Goal: Use online tool/utility: Utilize a website feature to perform a specific function

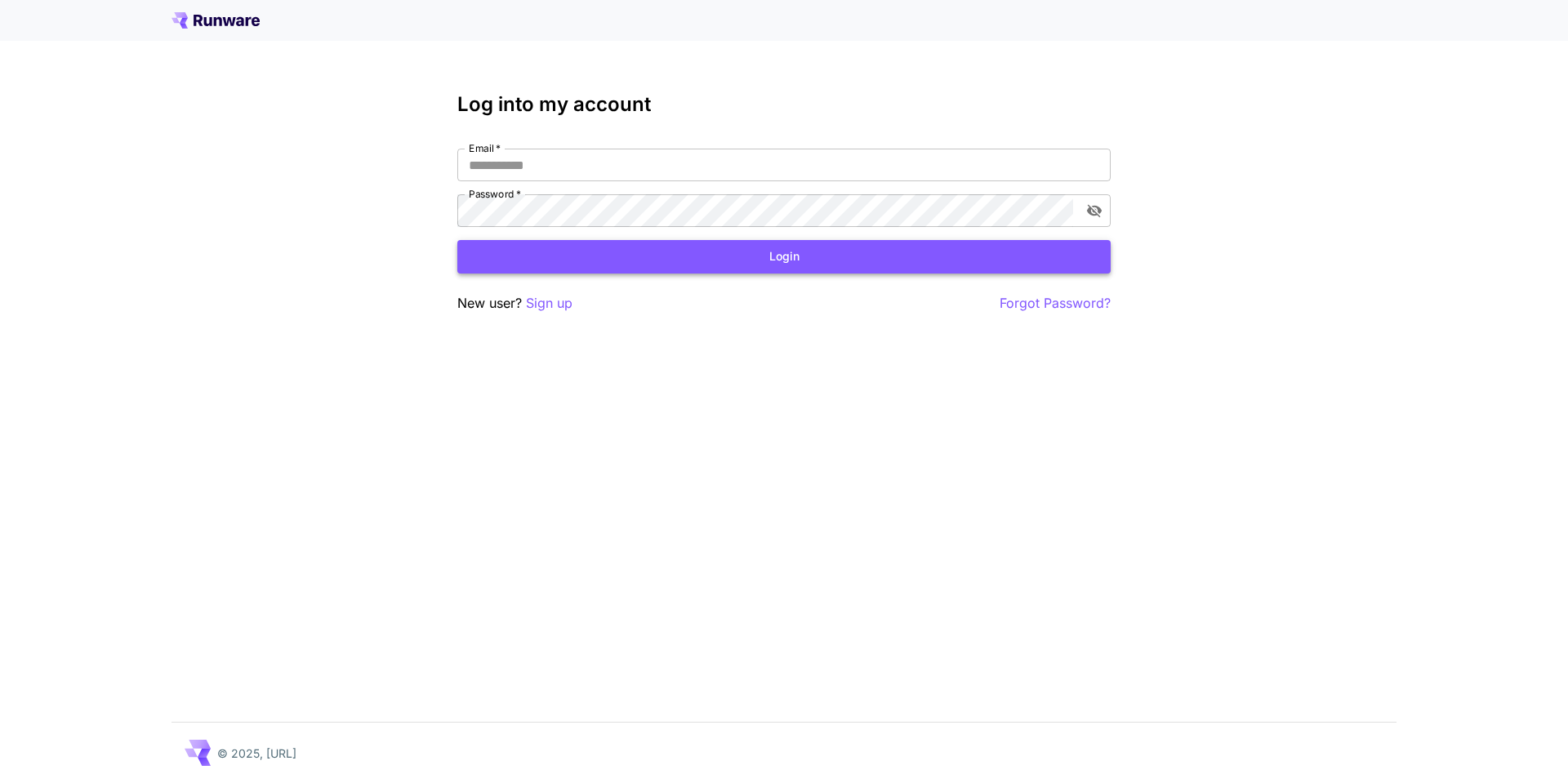
type input "**********"
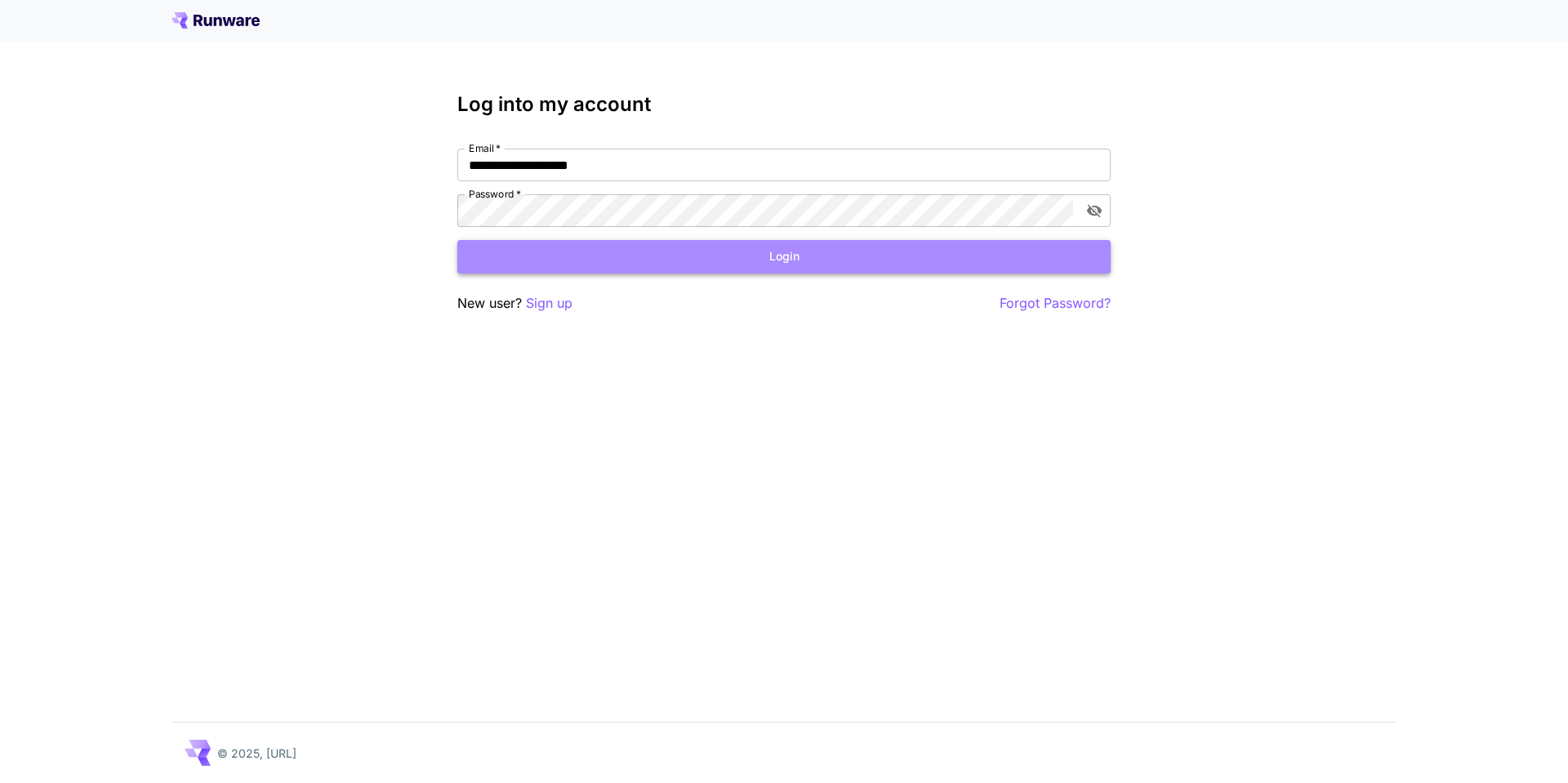
click at [834, 257] on button "Login" at bounding box center [784, 257] width 653 height 34
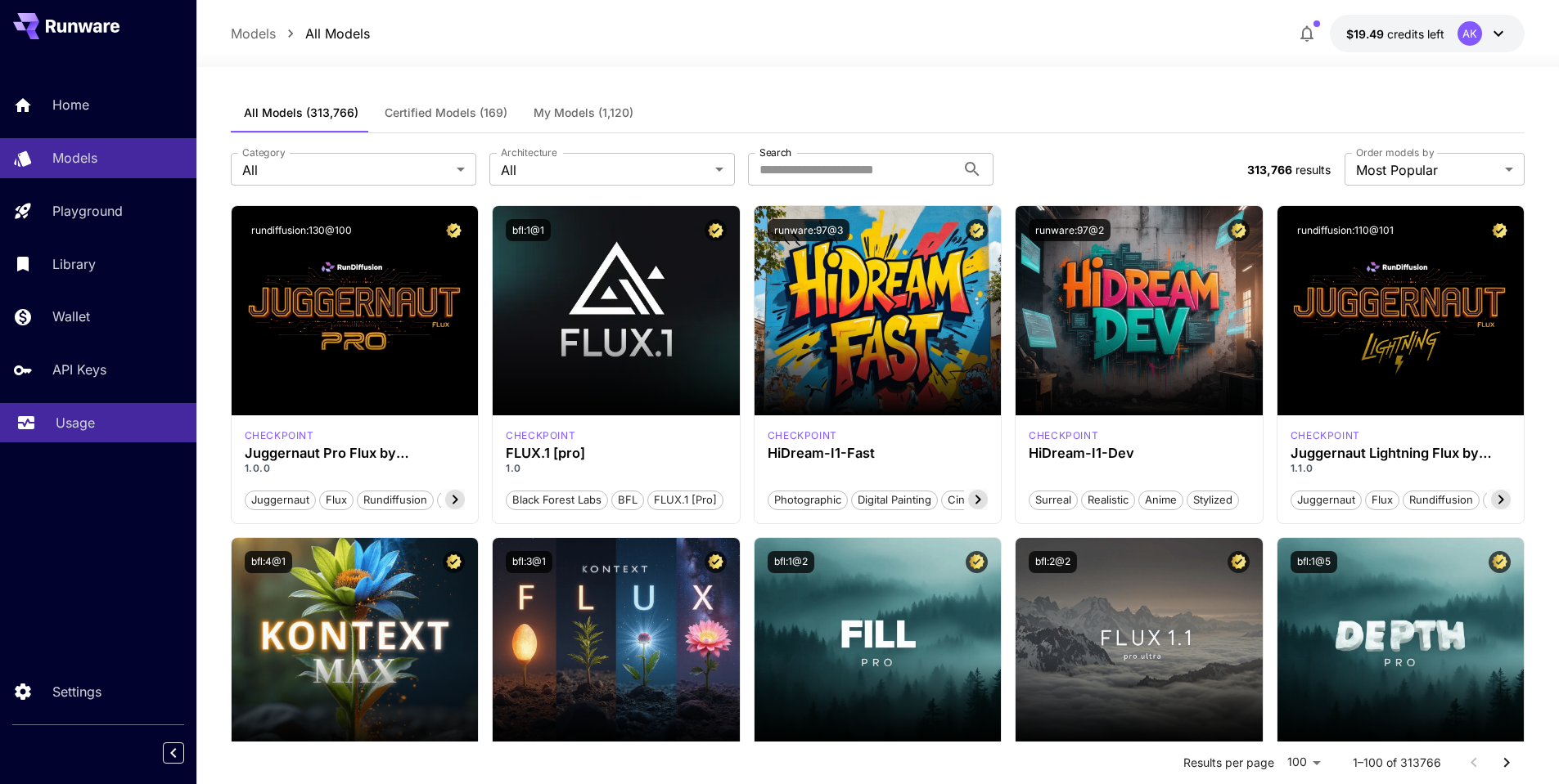
click at [93, 422] on p "Usage" at bounding box center [75, 422] width 39 height 19
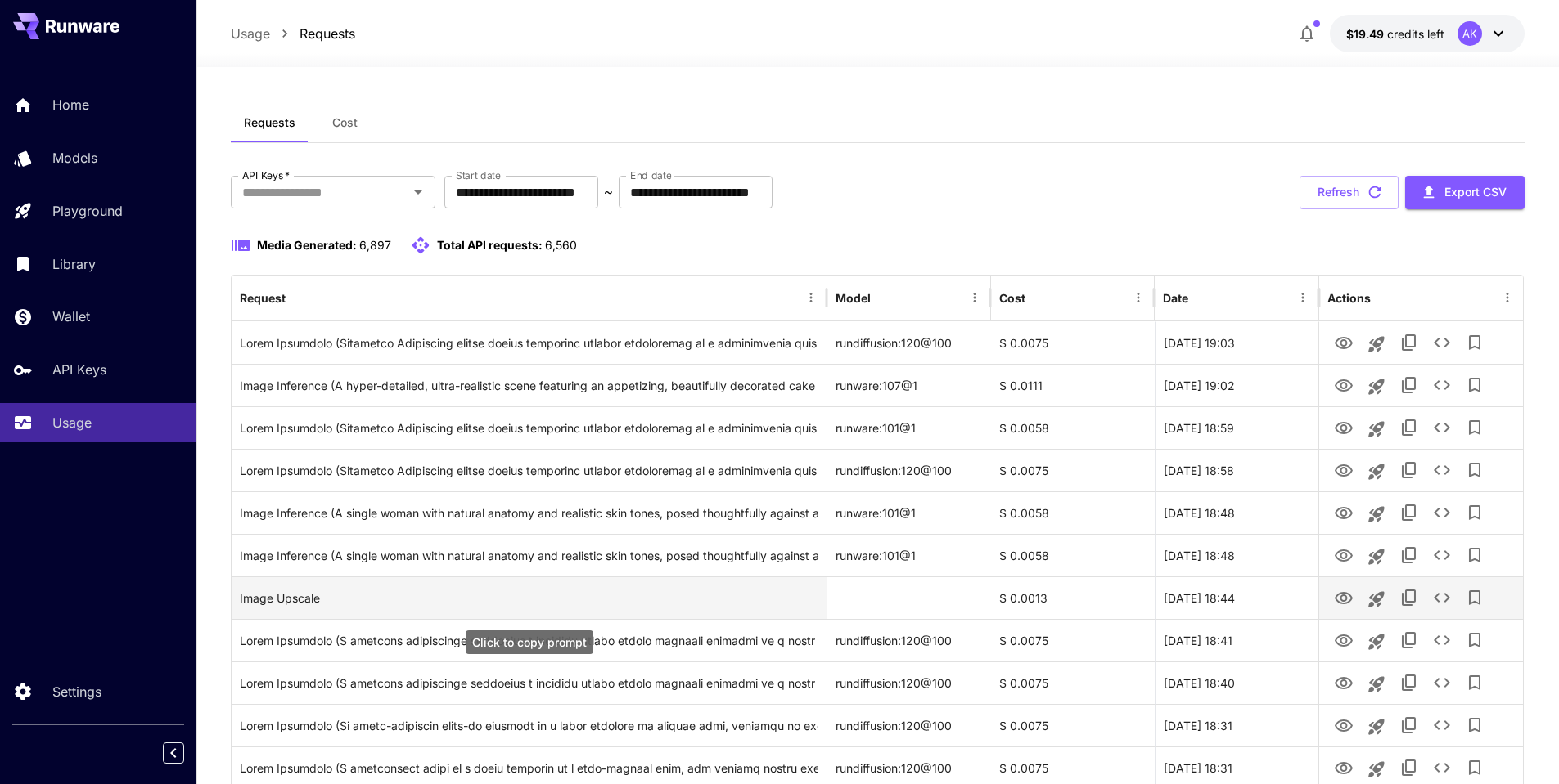
scroll to position [164, 0]
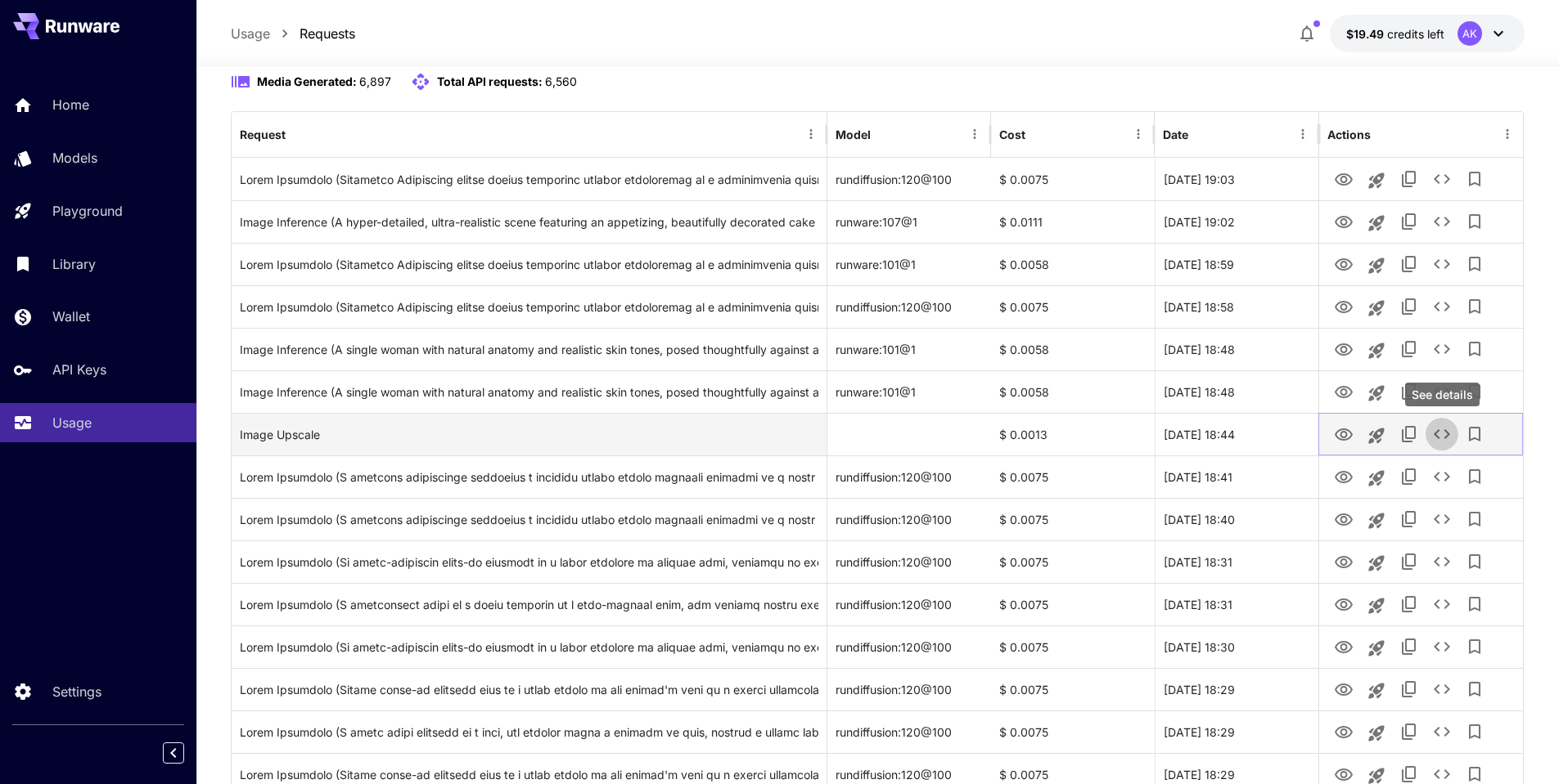
click at [1441, 431] on icon "See details" at bounding box center [1441, 434] width 19 height 19
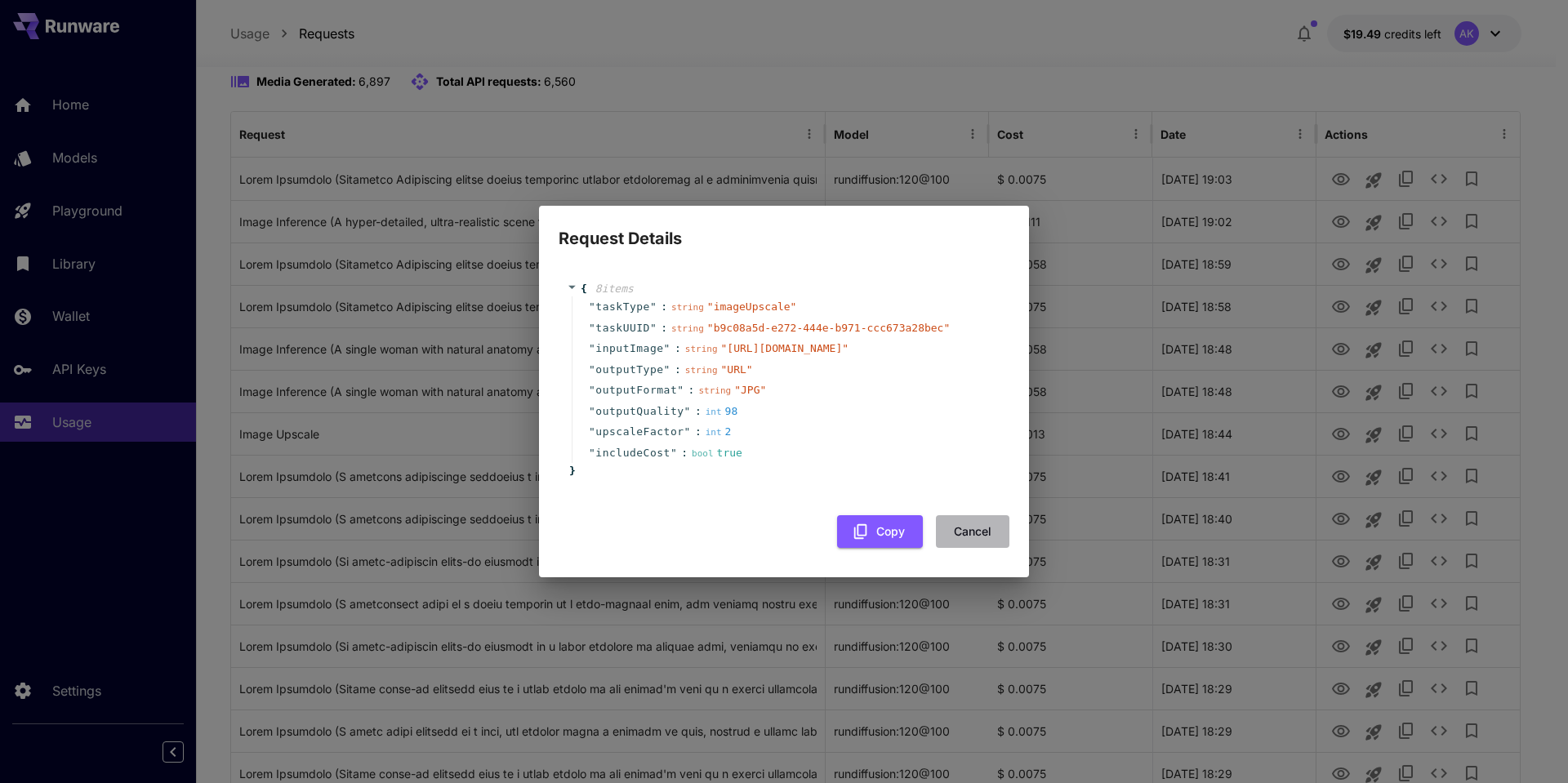
click at [983, 535] on button "Cancel" at bounding box center [972, 532] width 73 height 34
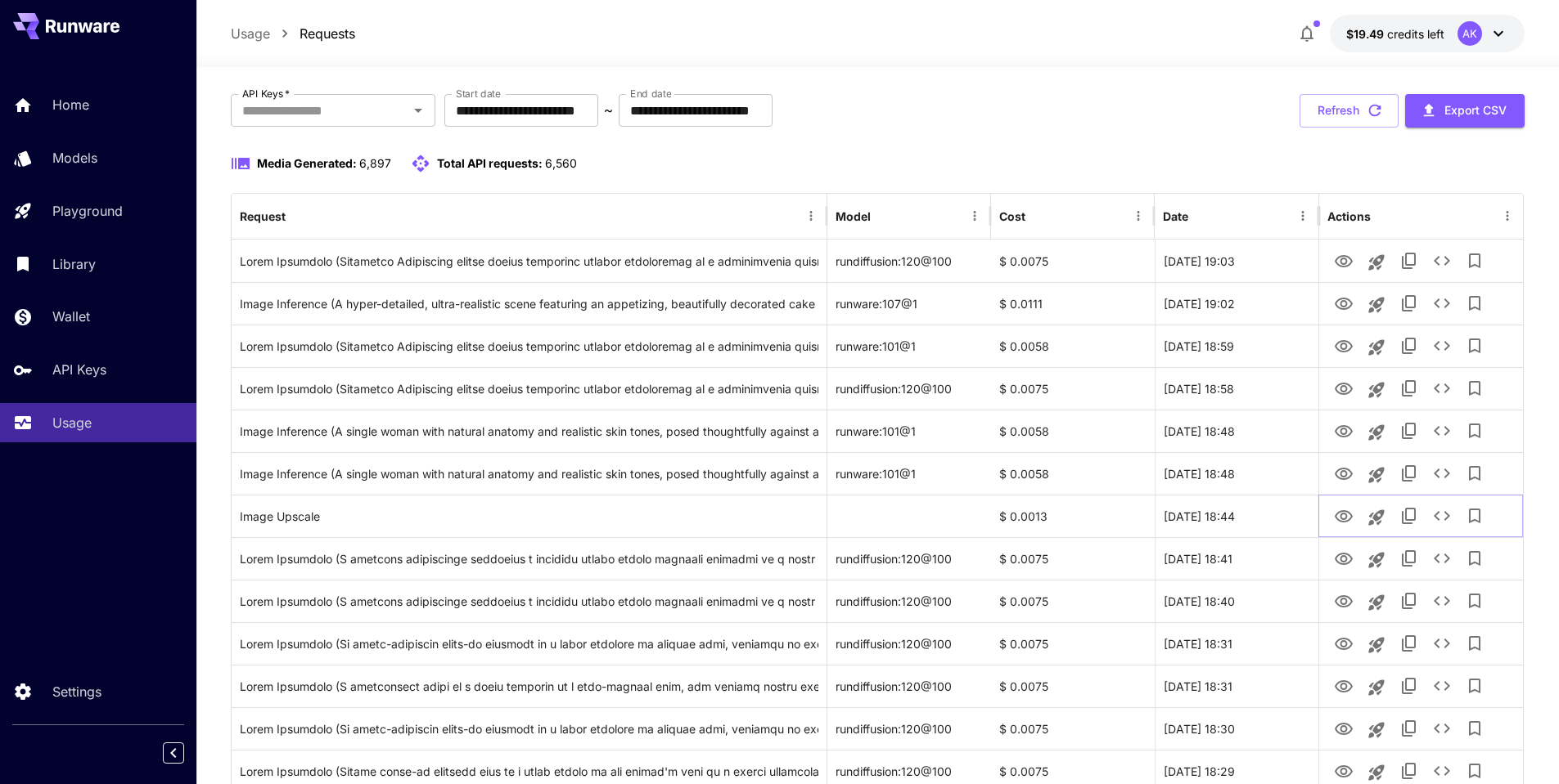
scroll to position [0, 0]
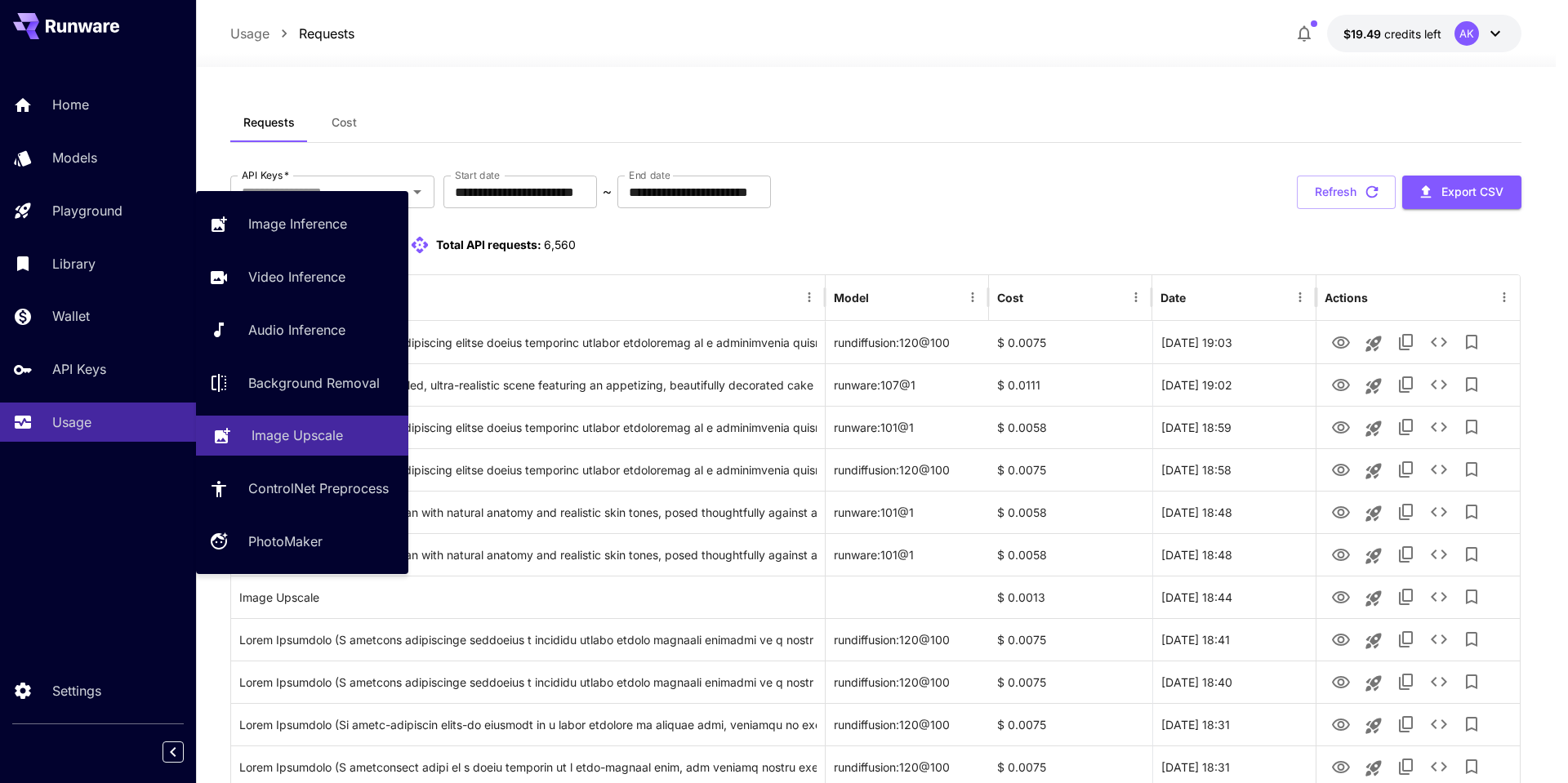
click at [297, 430] on p "Image Upscale" at bounding box center [298, 435] width 92 height 19
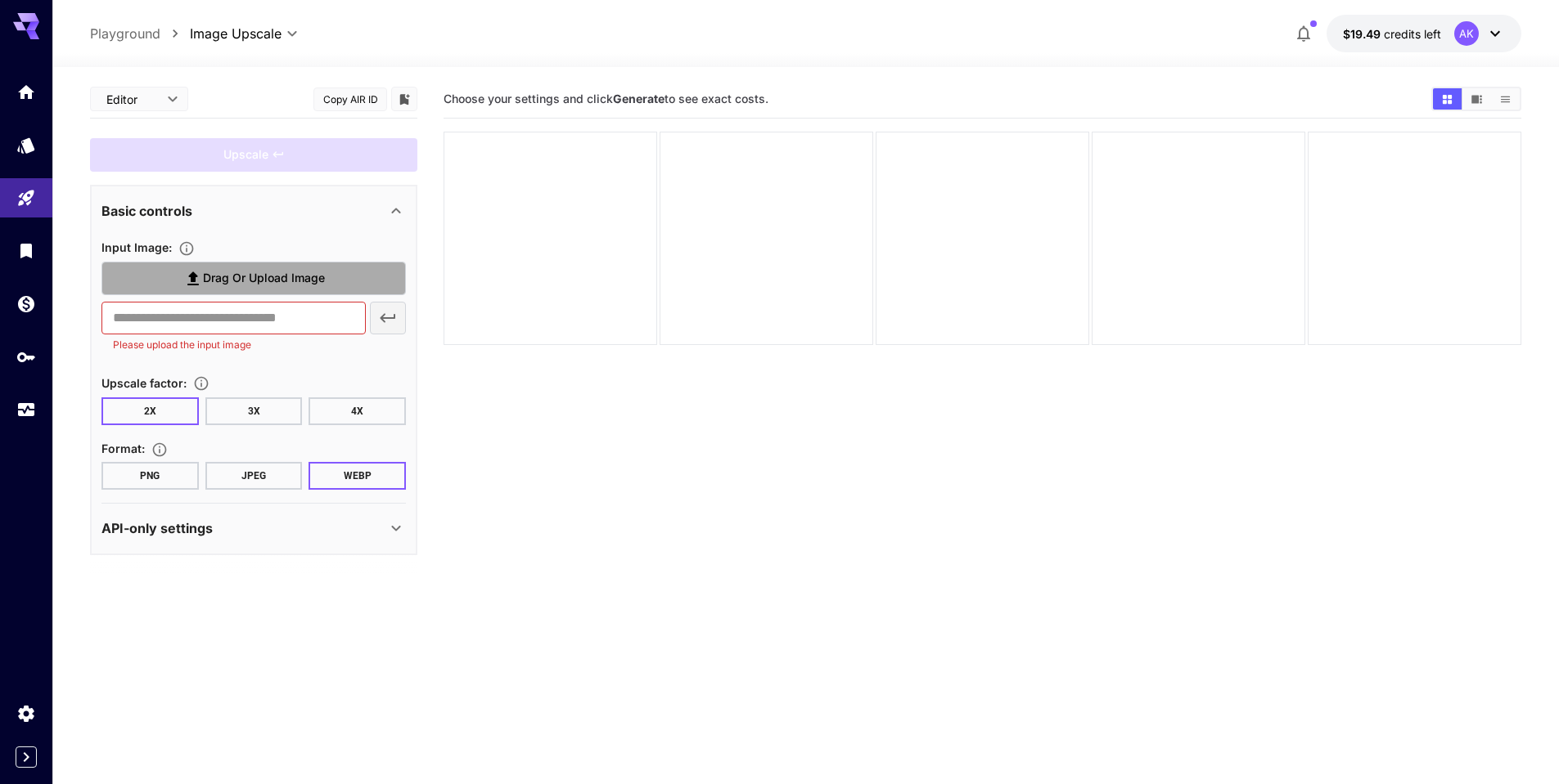
click at [252, 279] on span "Drag or upload image" at bounding box center [264, 278] width 122 height 20
click at [0, 0] on input "Drag or upload image" at bounding box center [0, 0] width 0 height 0
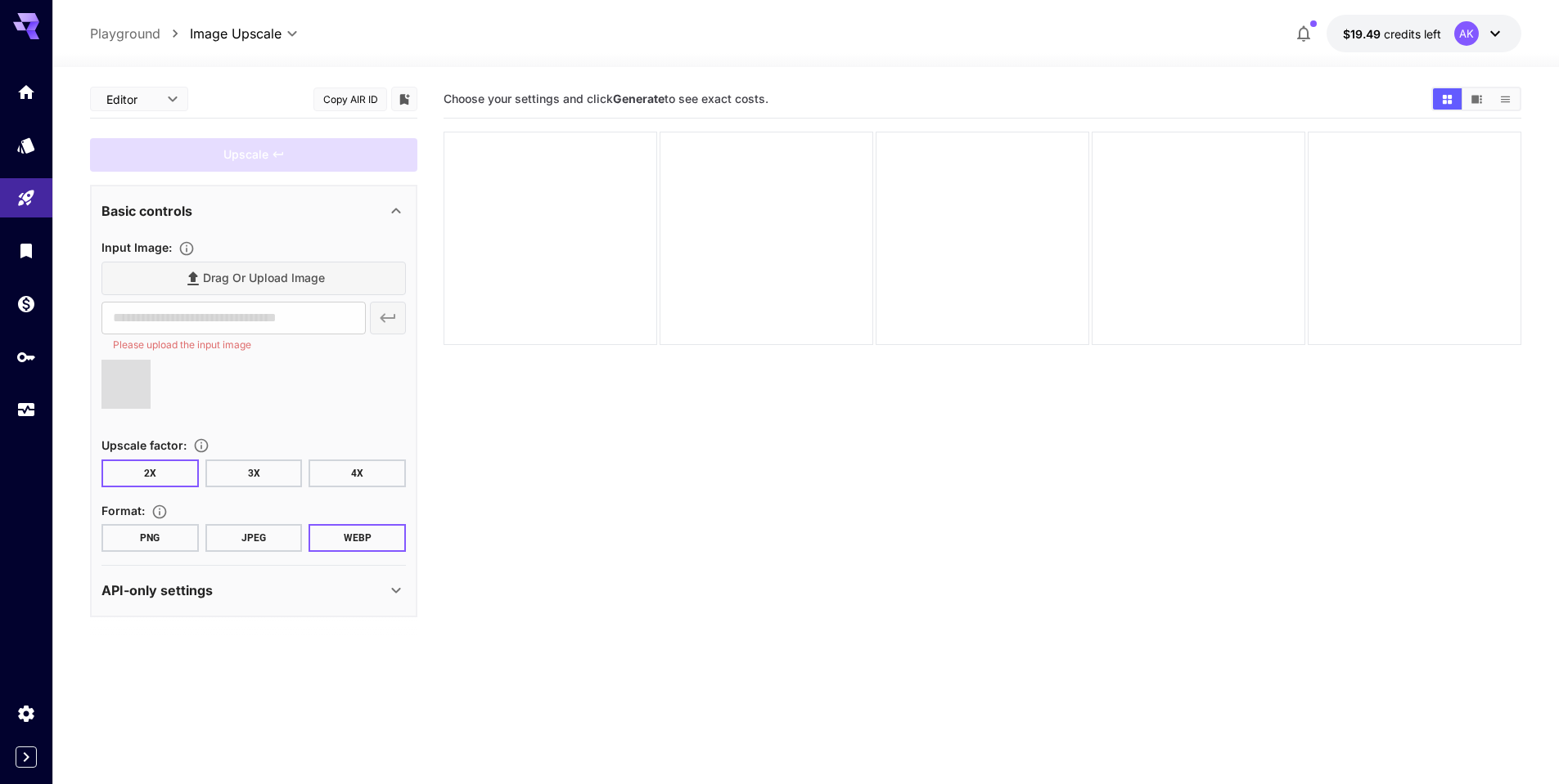
type input "**********"
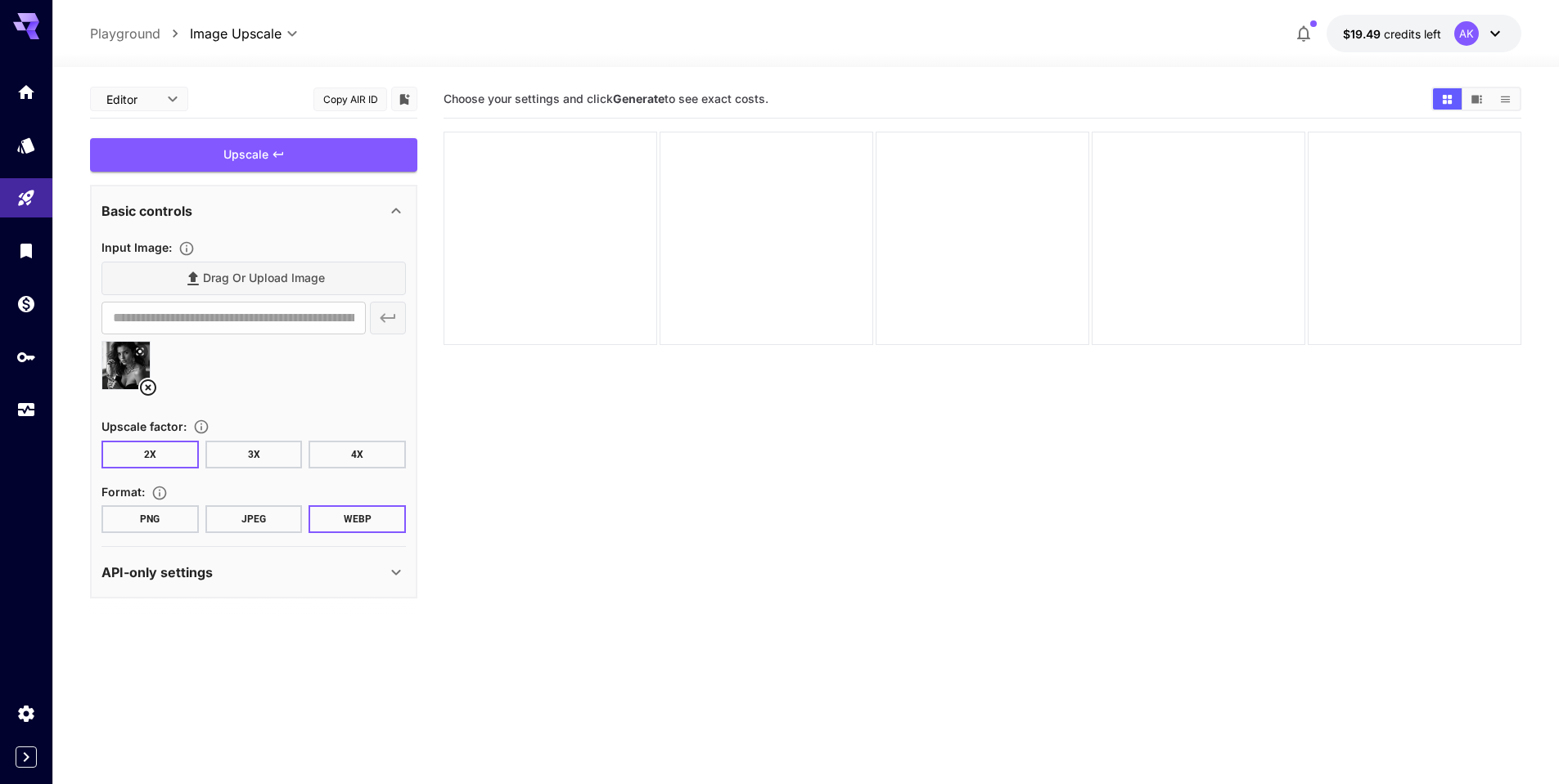
click at [248, 453] on button "3X" at bounding box center [254, 454] width 97 height 27
click at [141, 447] on button "2X" at bounding box center [150, 454] width 97 height 27
click at [257, 521] on button "JPEG" at bounding box center [254, 519] width 97 height 27
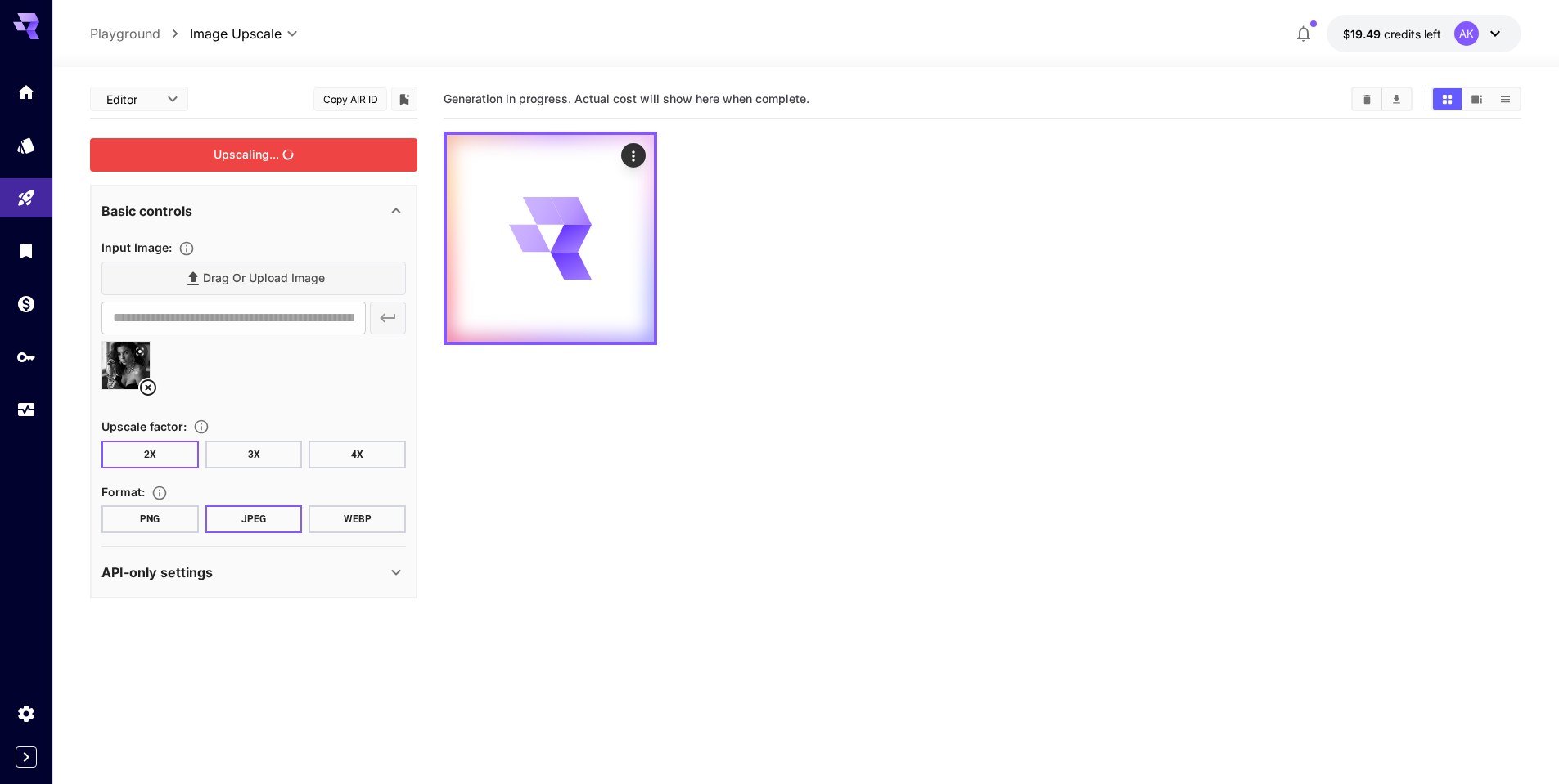
click at [315, 156] on div "Upscaling..." at bounding box center [254, 155] width 327 height 34
click at [394, 576] on icon at bounding box center [396, 573] width 19 height 19
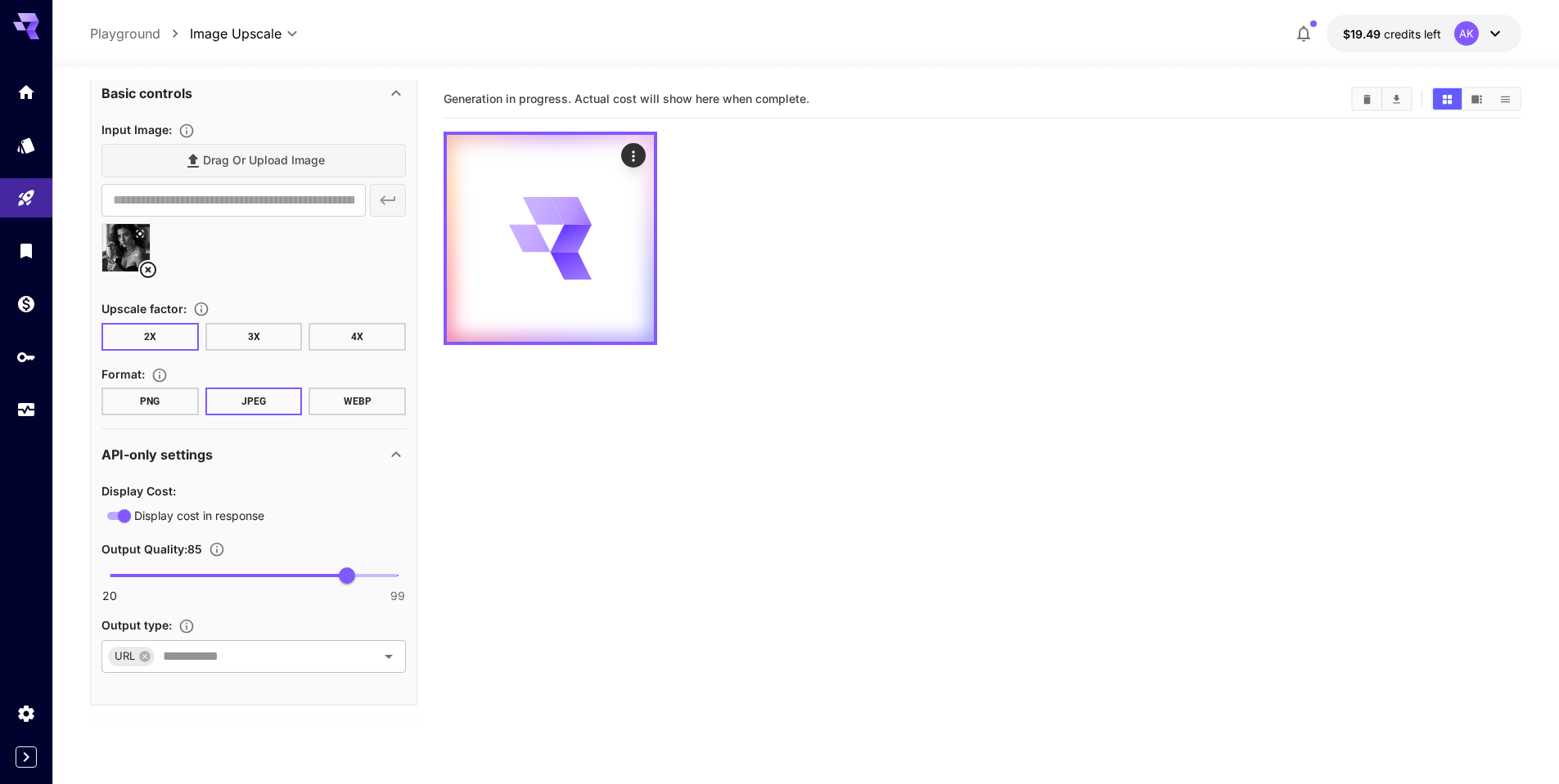
scroll to position [82, 0]
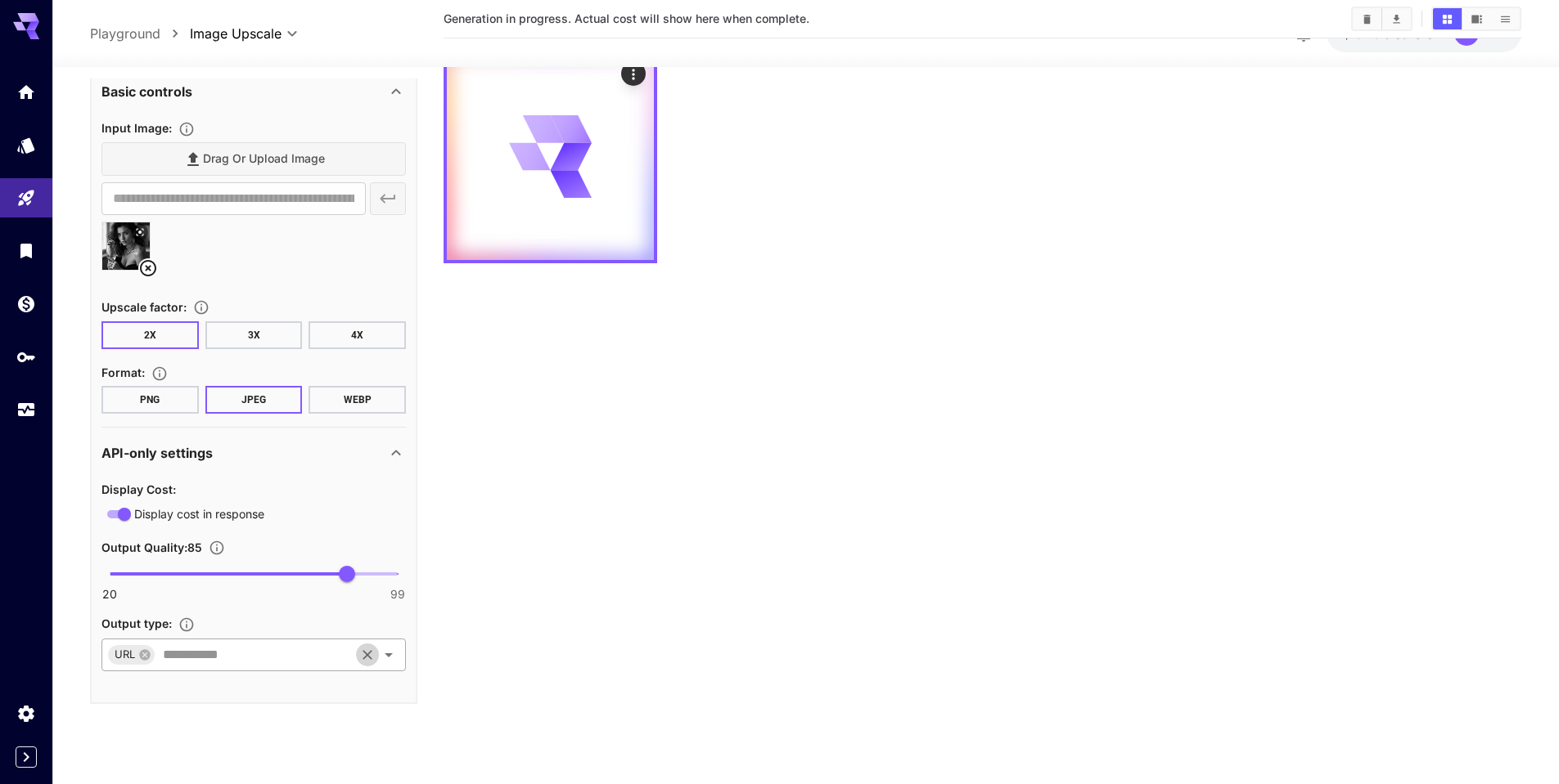
click at [374, 651] on icon "Clear" at bounding box center [367, 655] width 17 height 17
click at [399, 453] on icon at bounding box center [396, 453] width 19 height 19
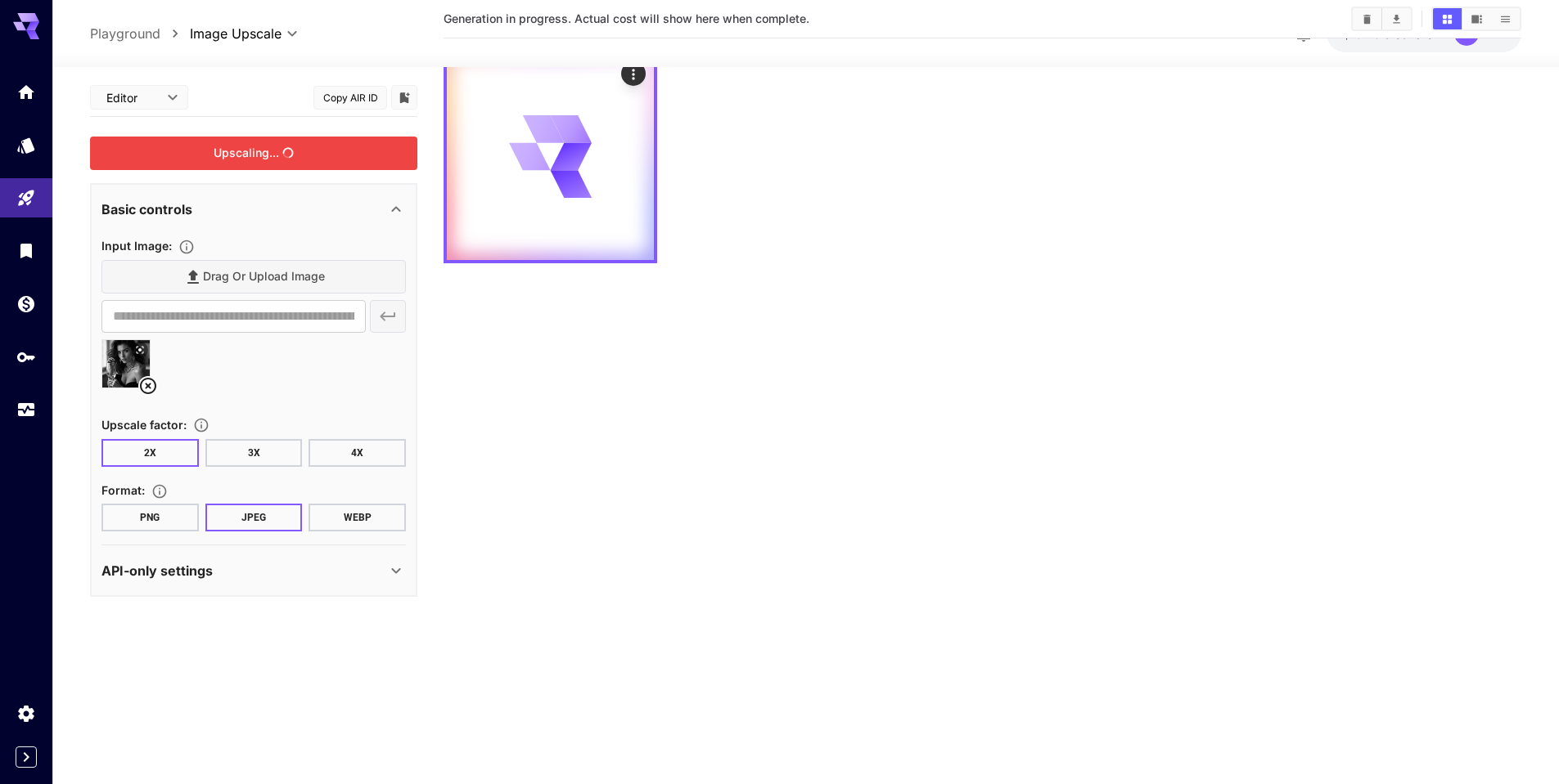
scroll to position [0, 0]
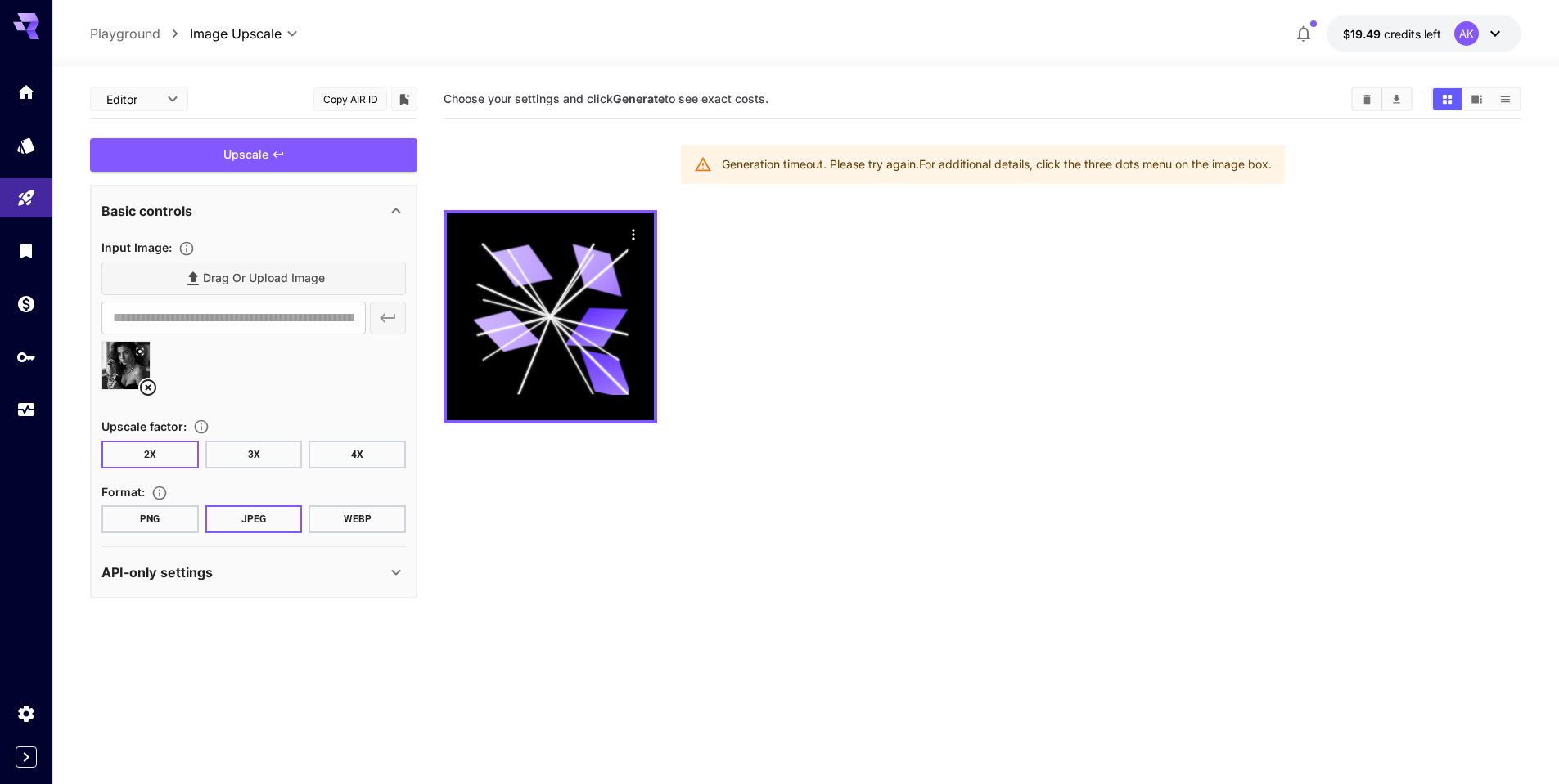
click at [149, 386] on icon at bounding box center [148, 387] width 17 height 17
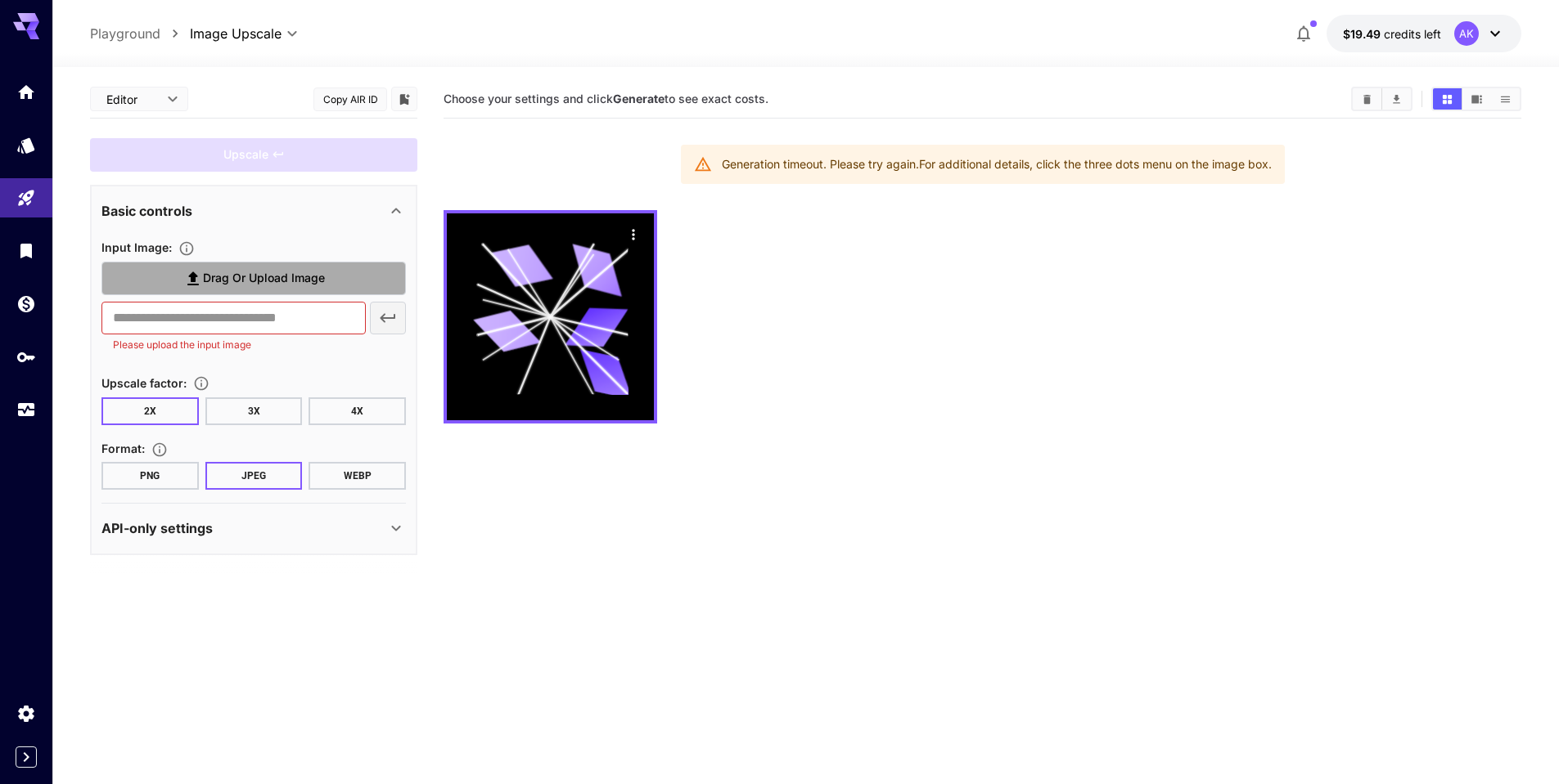
click at [297, 272] on span "Drag or upload image" at bounding box center [264, 278] width 122 height 20
click at [0, 0] on input "Drag or upload image" at bounding box center [0, 0] width 0 height 0
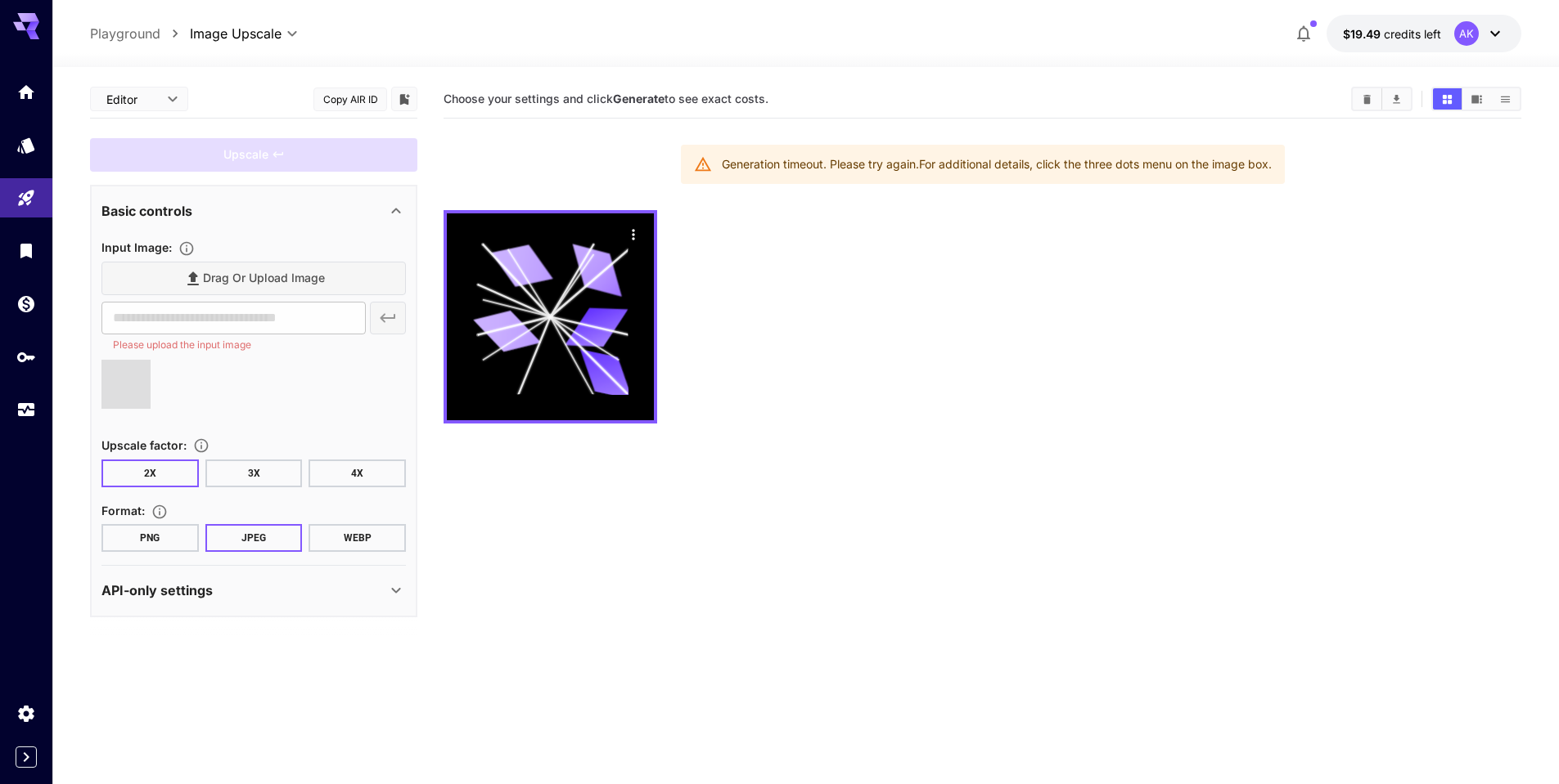
type input "**********"
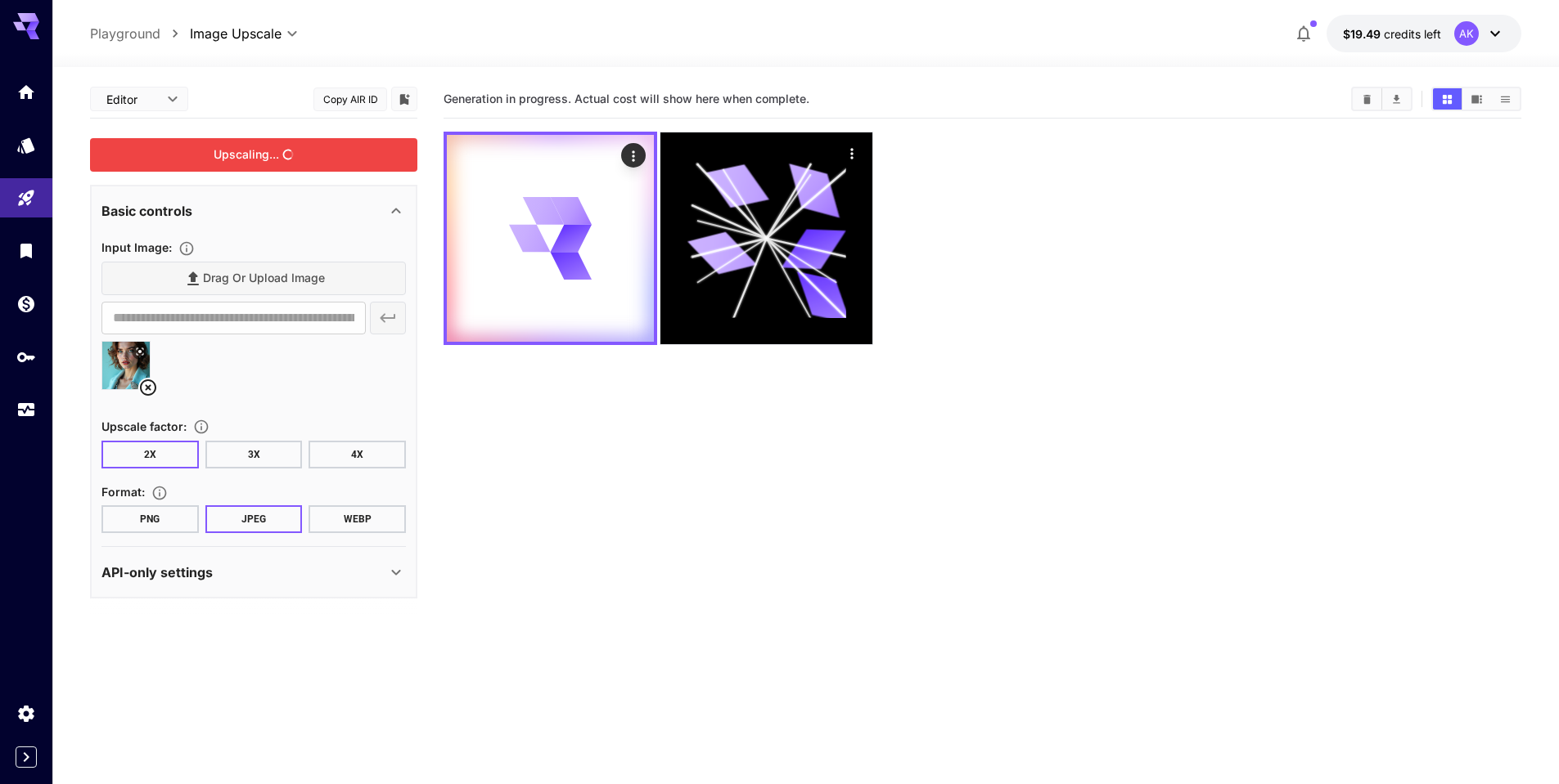
click at [299, 153] on div "Upscaling..." at bounding box center [254, 155] width 327 height 34
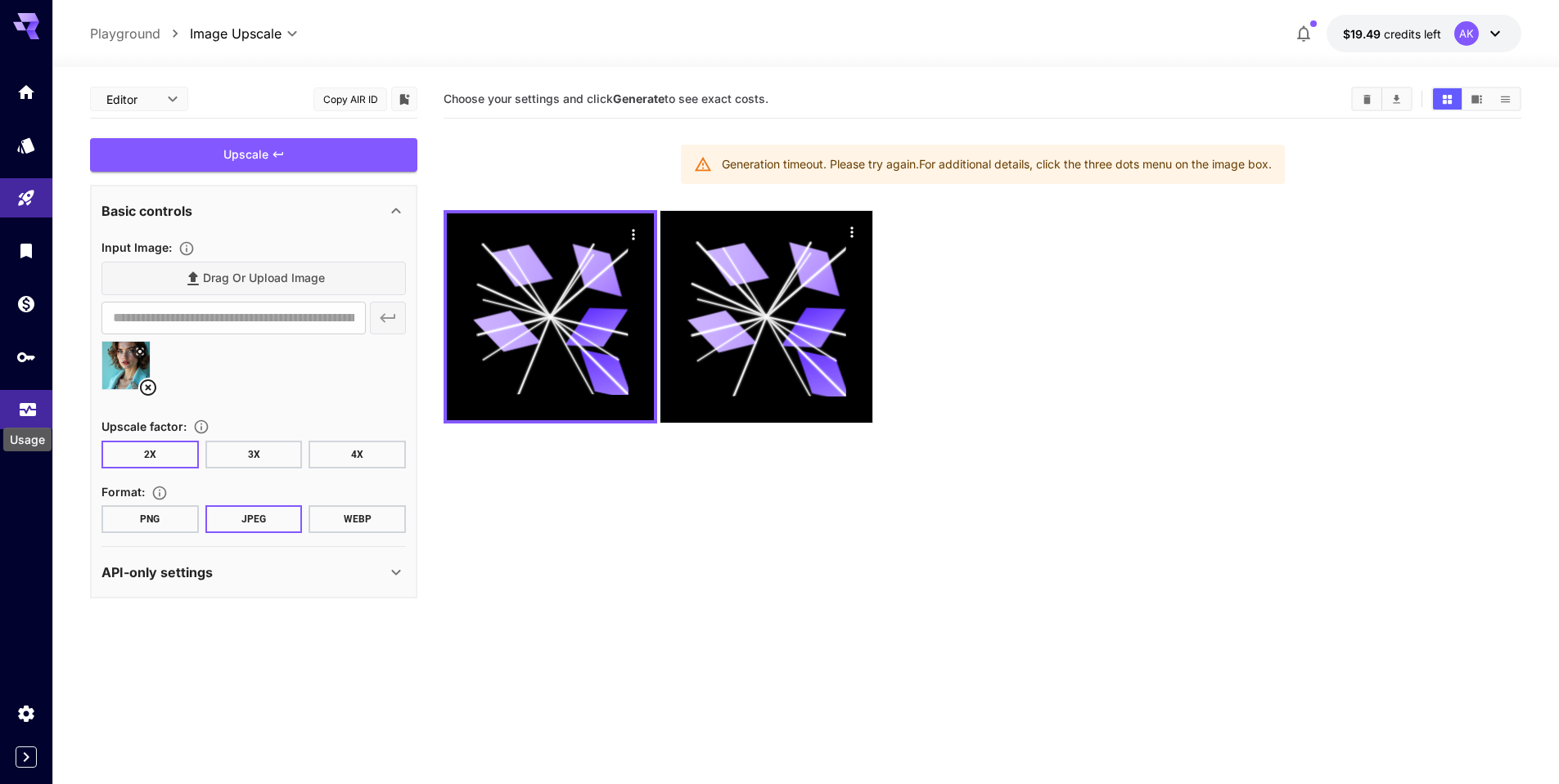
click at [27, 409] on icon "Usage" at bounding box center [27, 405] width 19 height 19
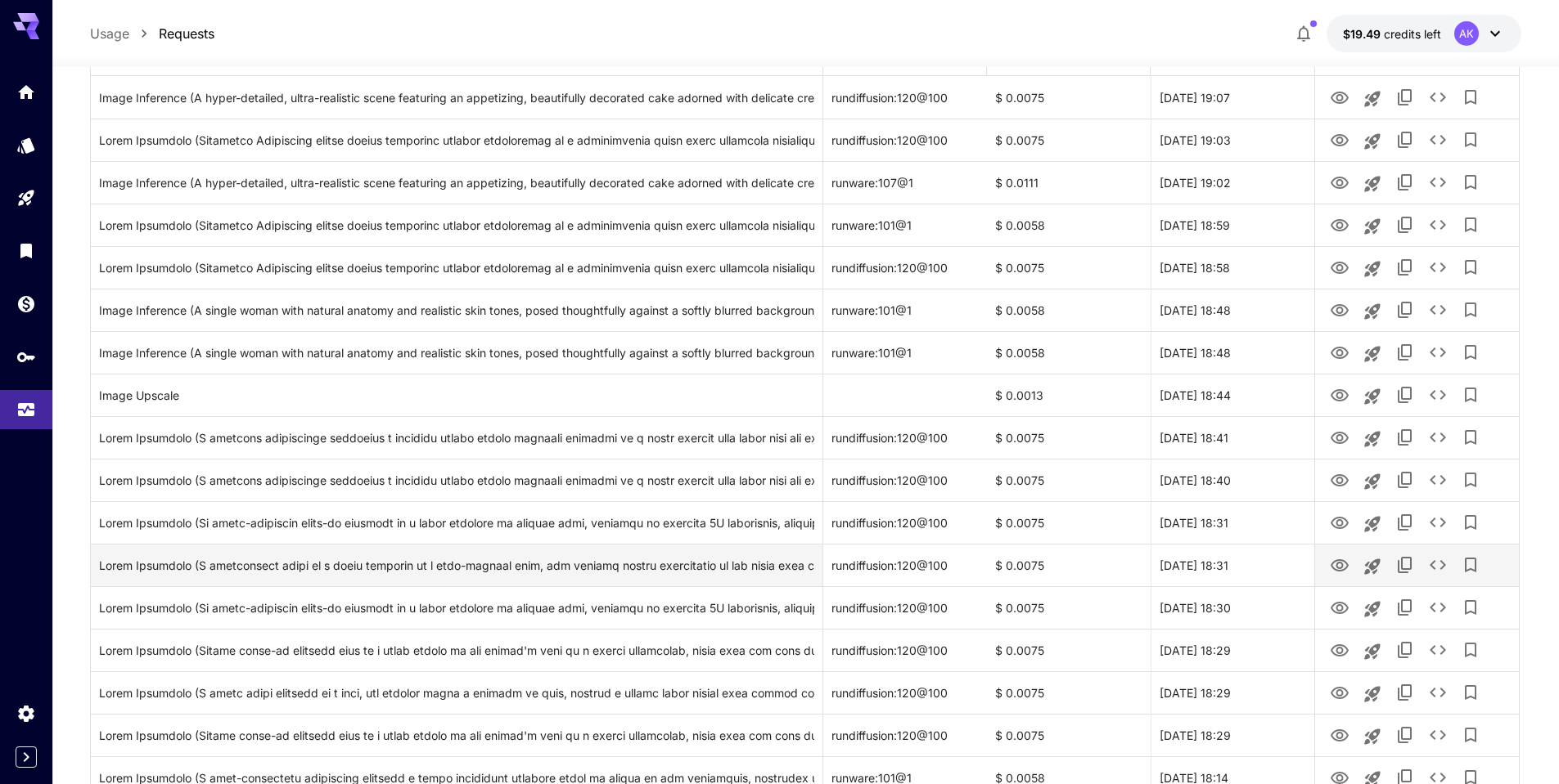
scroll to position [327, 0]
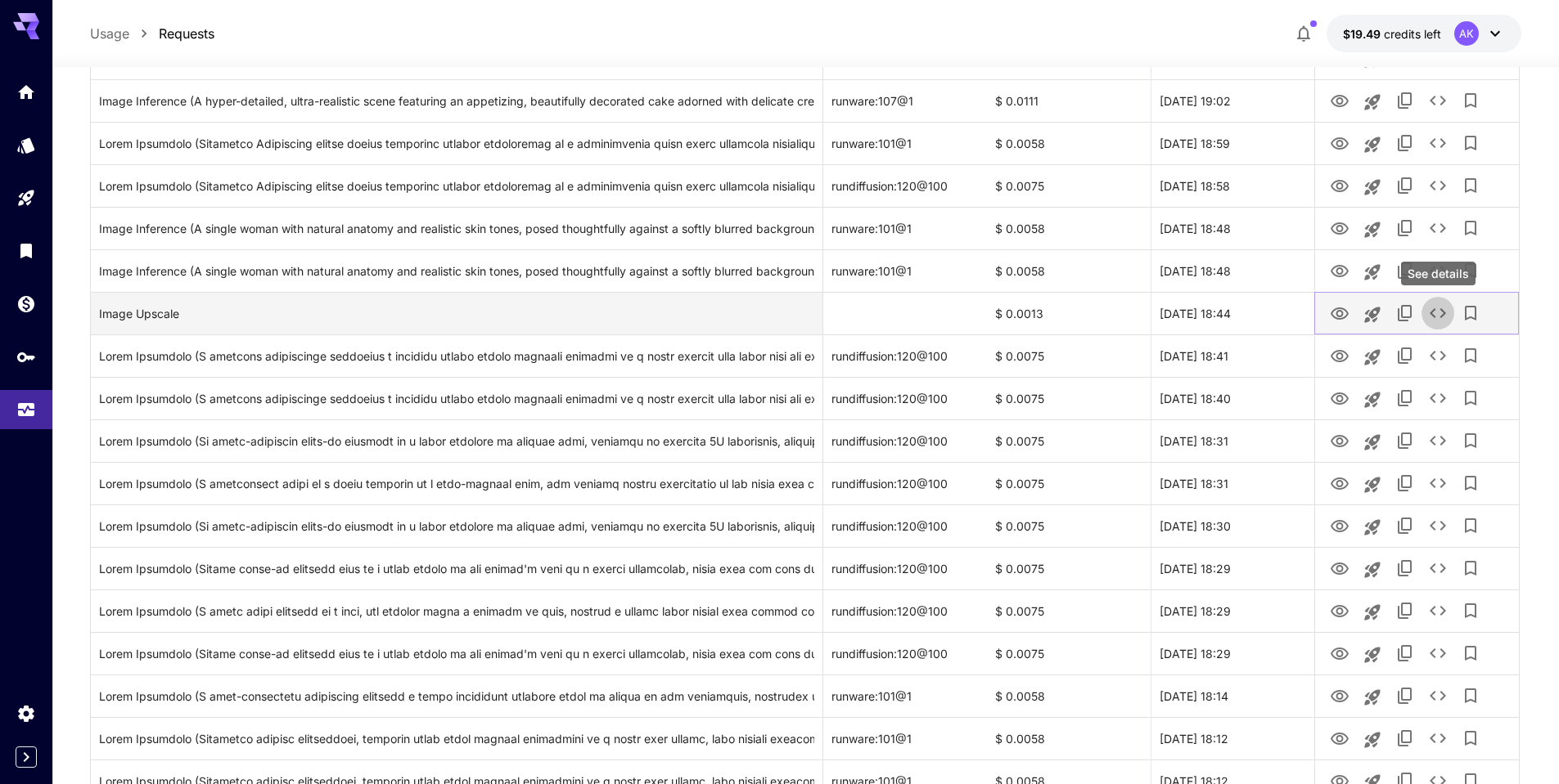
click at [1438, 314] on icon "See details" at bounding box center [1437, 313] width 19 height 19
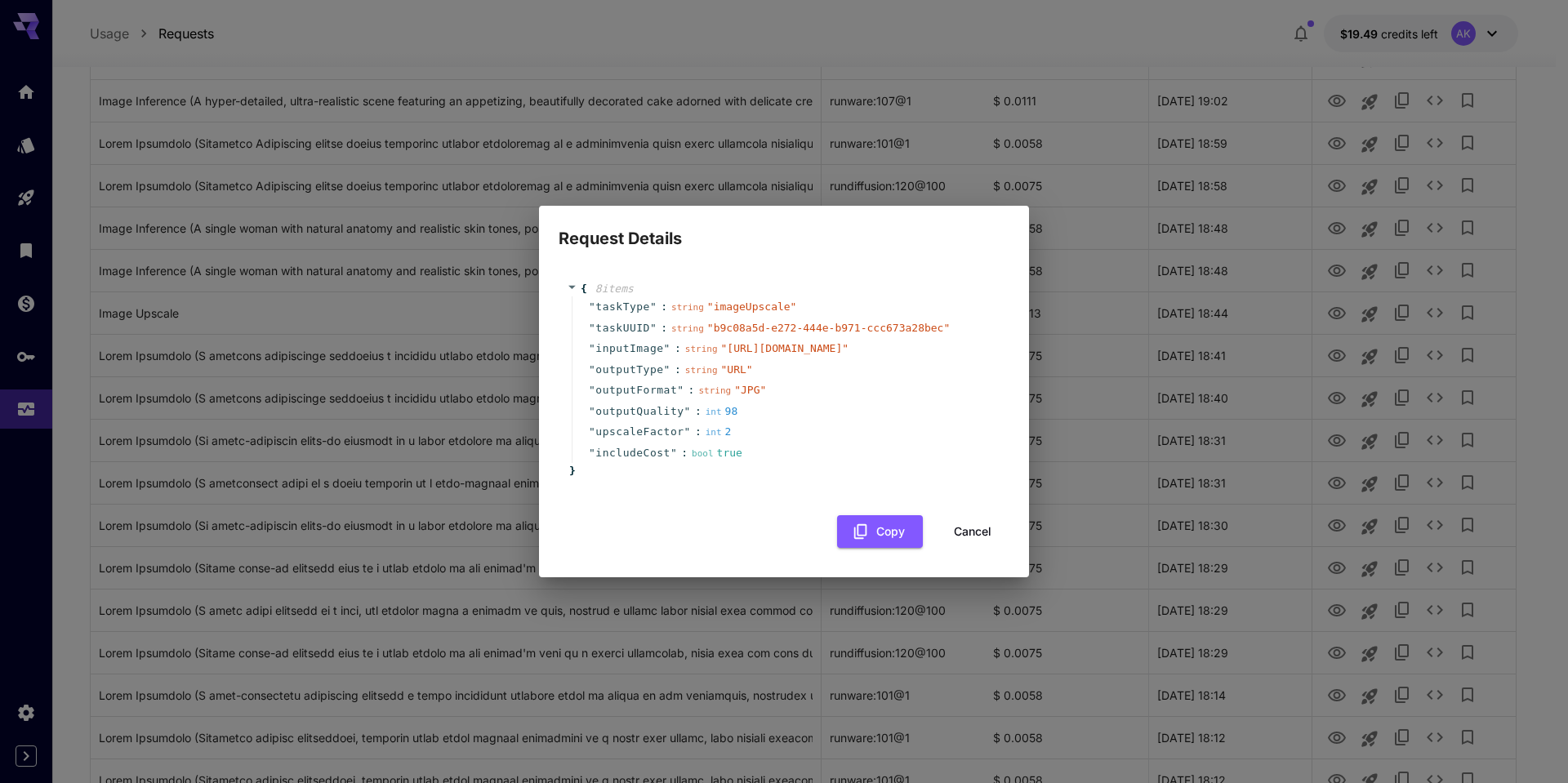
click at [975, 530] on button "Cancel" at bounding box center [972, 532] width 73 height 34
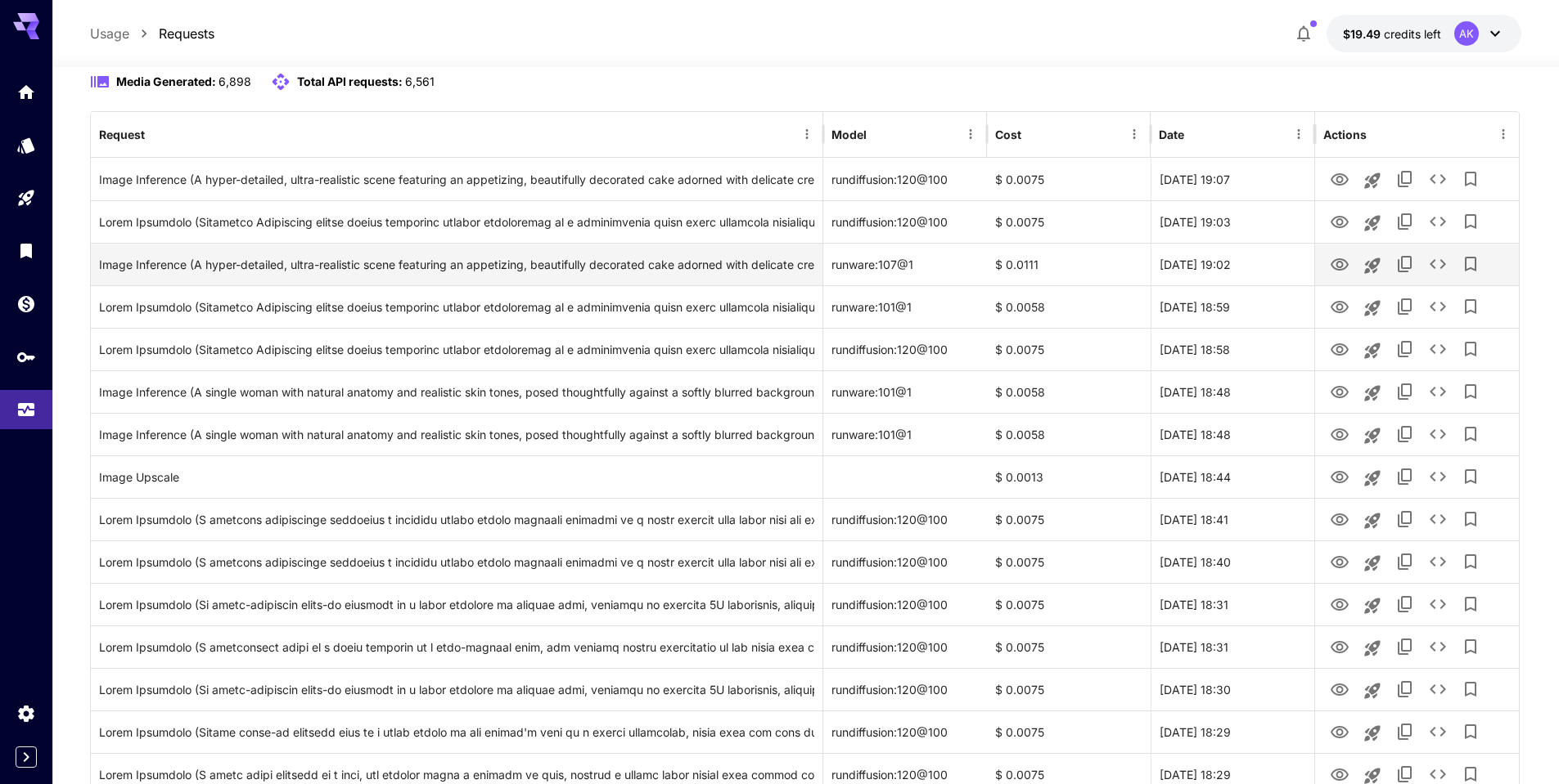
scroll to position [0, 0]
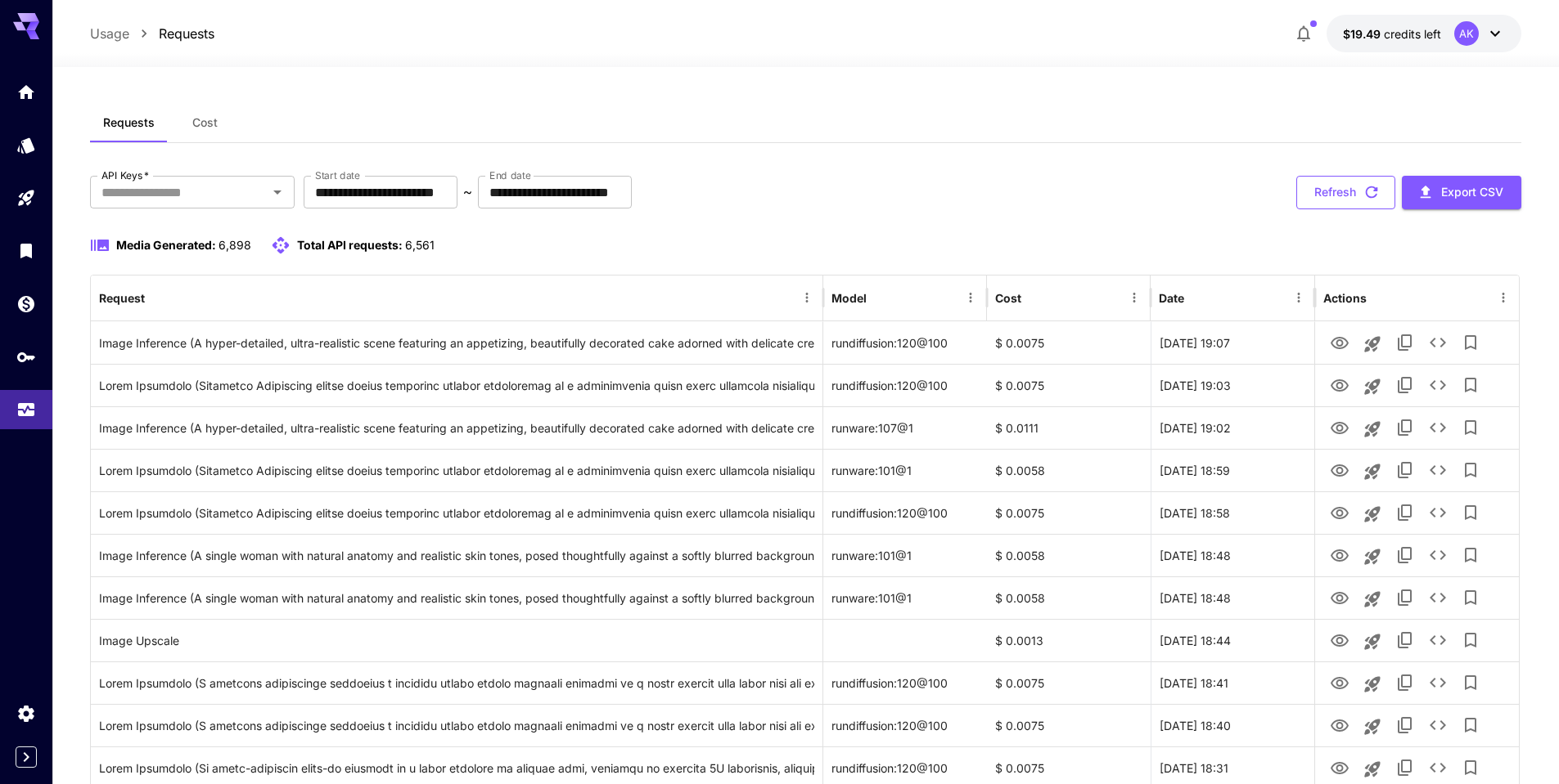
click at [1369, 187] on icon "button" at bounding box center [1372, 193] width 12 height 12
click at [1367, 189] on icon "button" at bounding box center [1372, 193] width 12 height 12
click at [1374, 192] on icon "button" at bounding box center [1371, 192] width 18 height 18
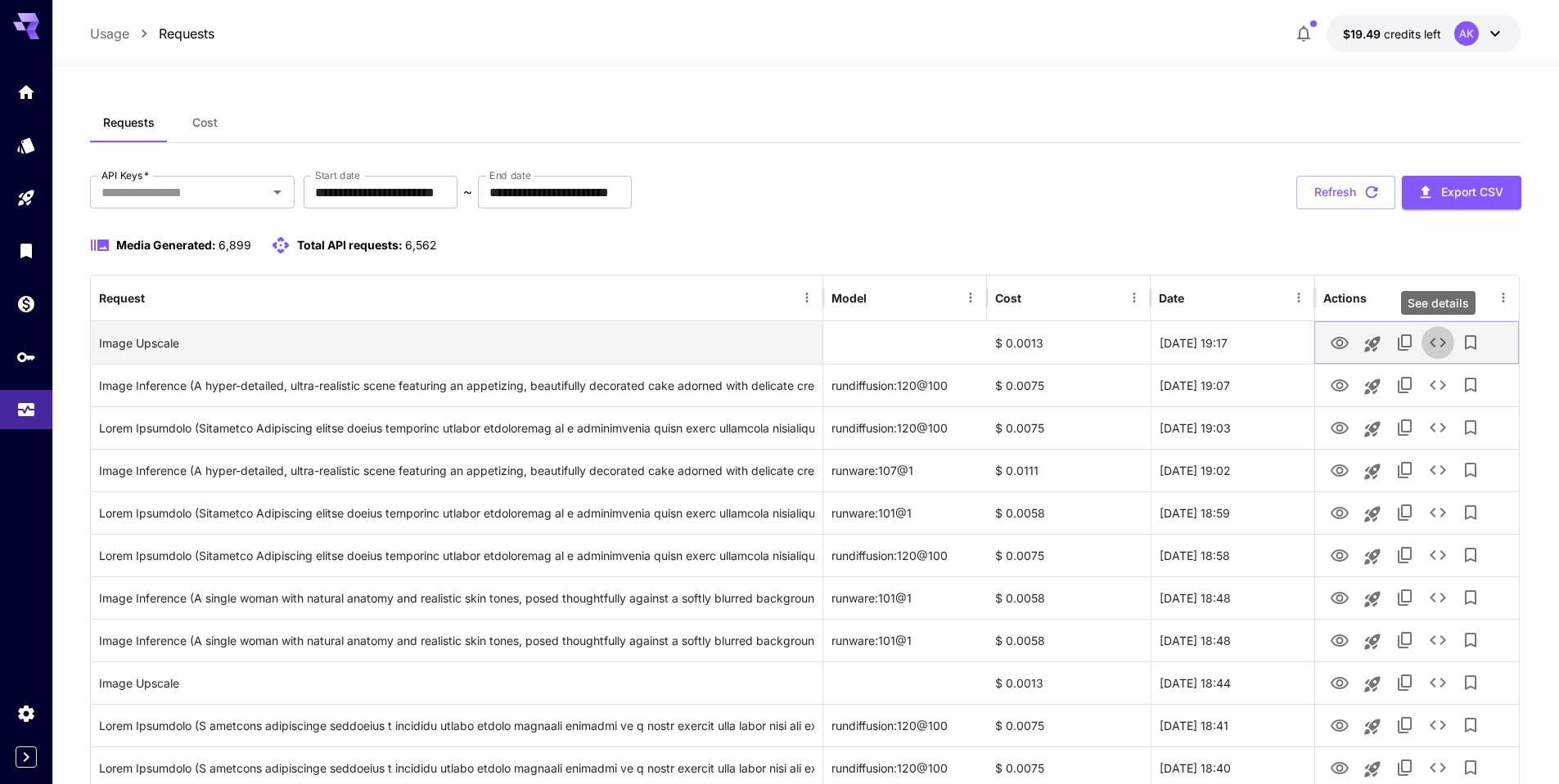
click at [1435, 342] on icon "See details" at bounding box center [1437, 343] width 19 height 19
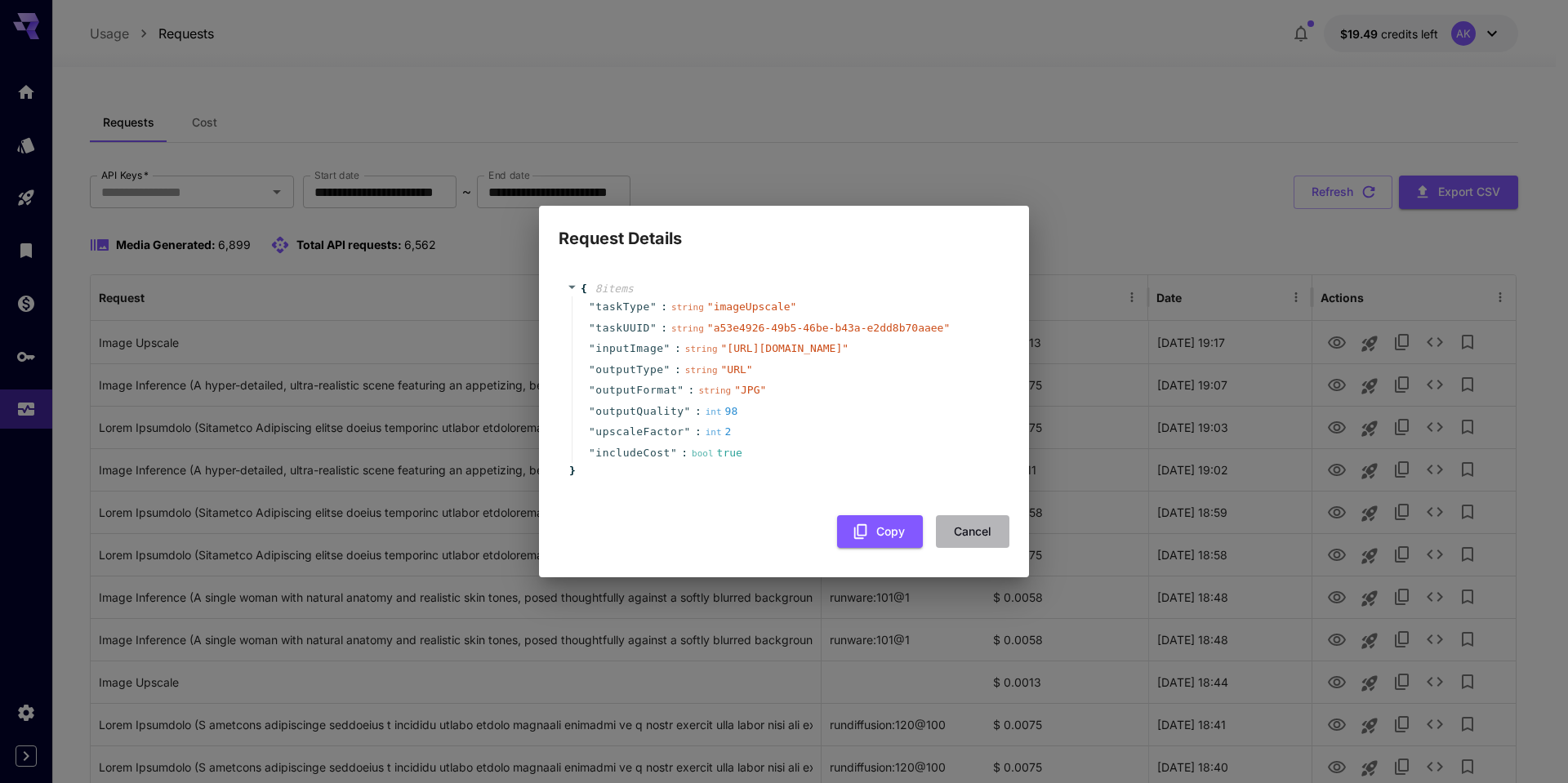
click at [984, 529] on button "Cancel" at bounding box center [972, 532] width 73 height 34
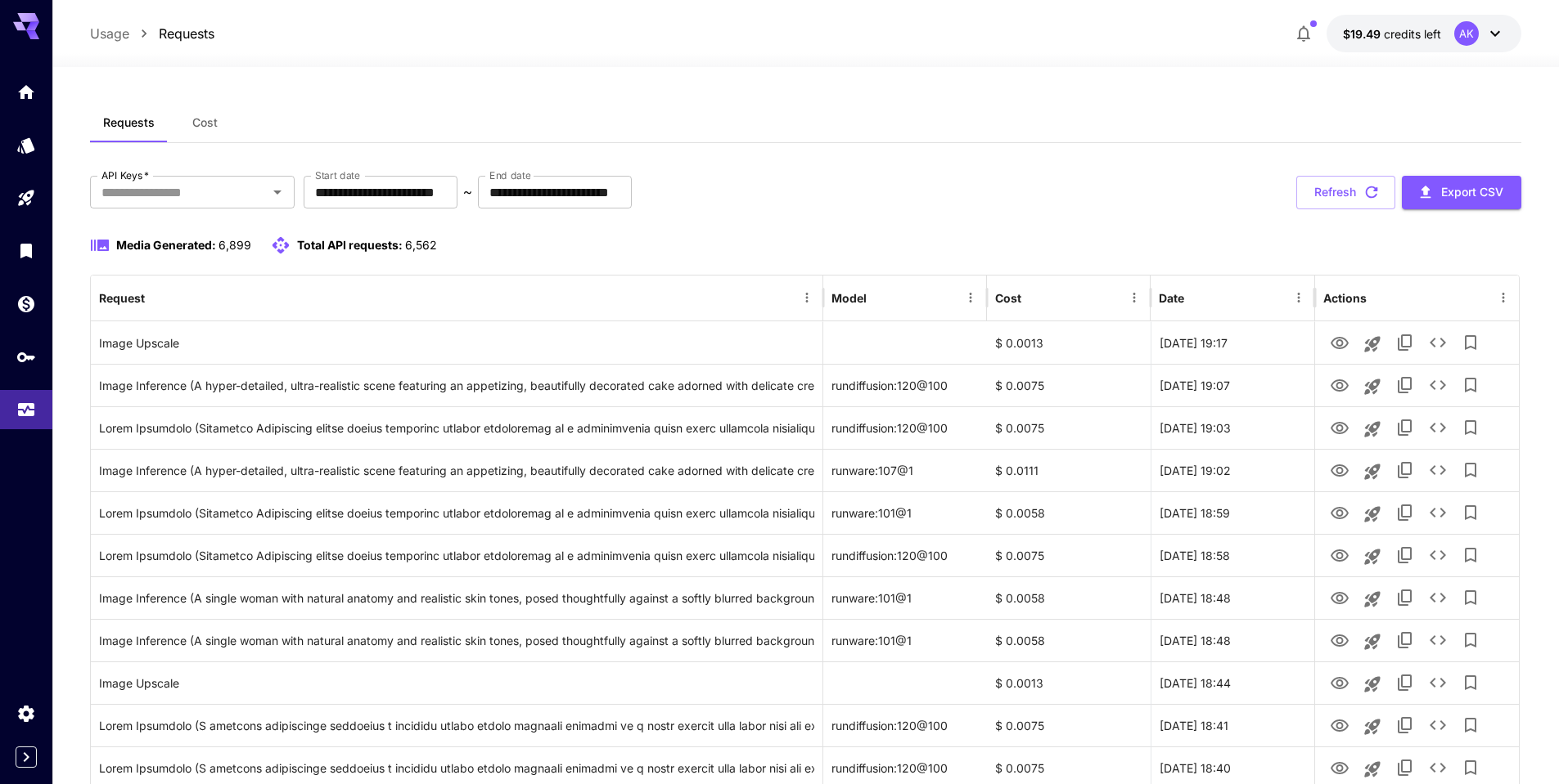
click at [218, 130] on button "Cost" at bounding box center [204, 123] width 73 height 39
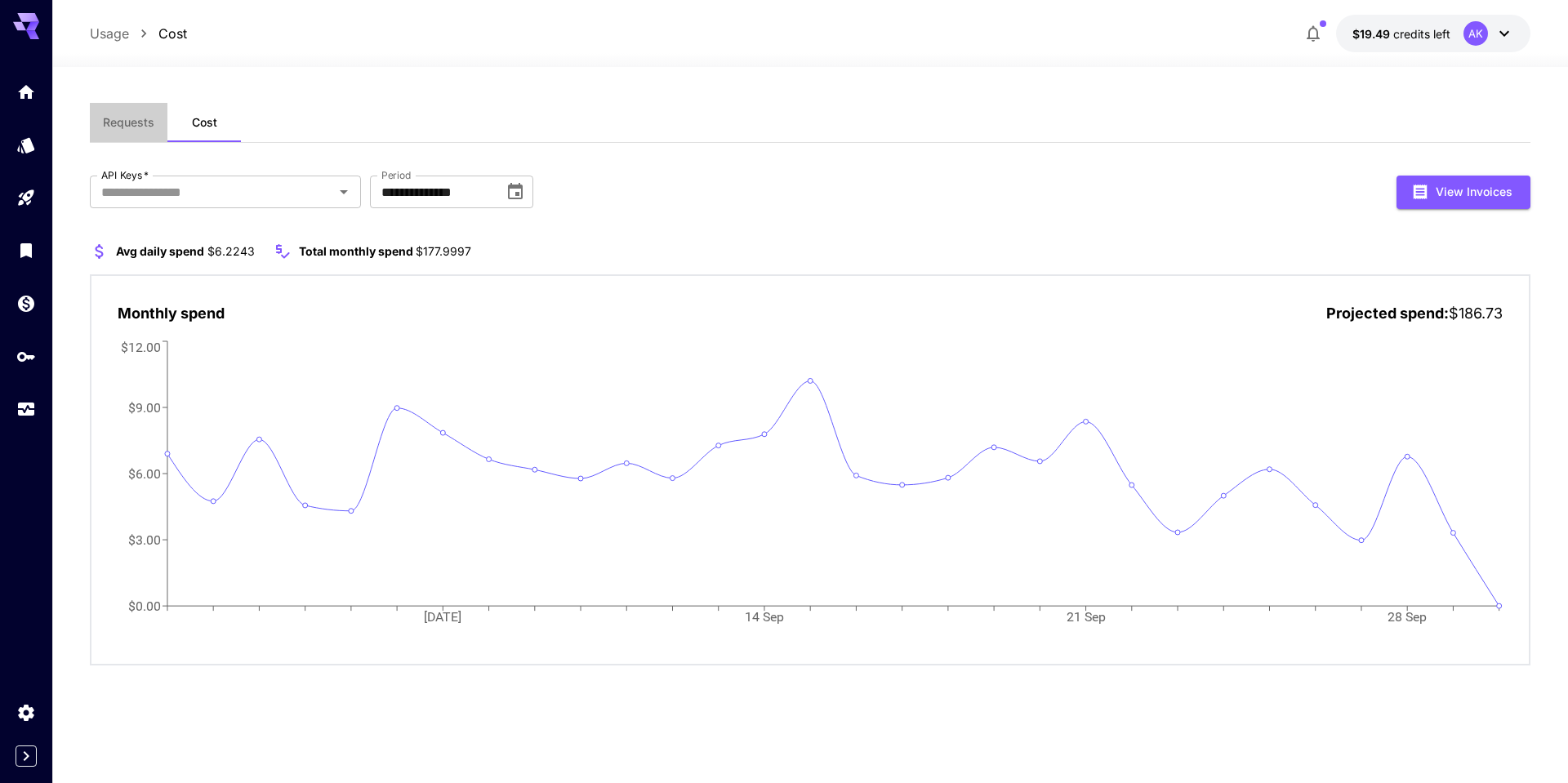
click at [140, 122] on span "Requests" at bounding box center [129, 122] width 51 height 15
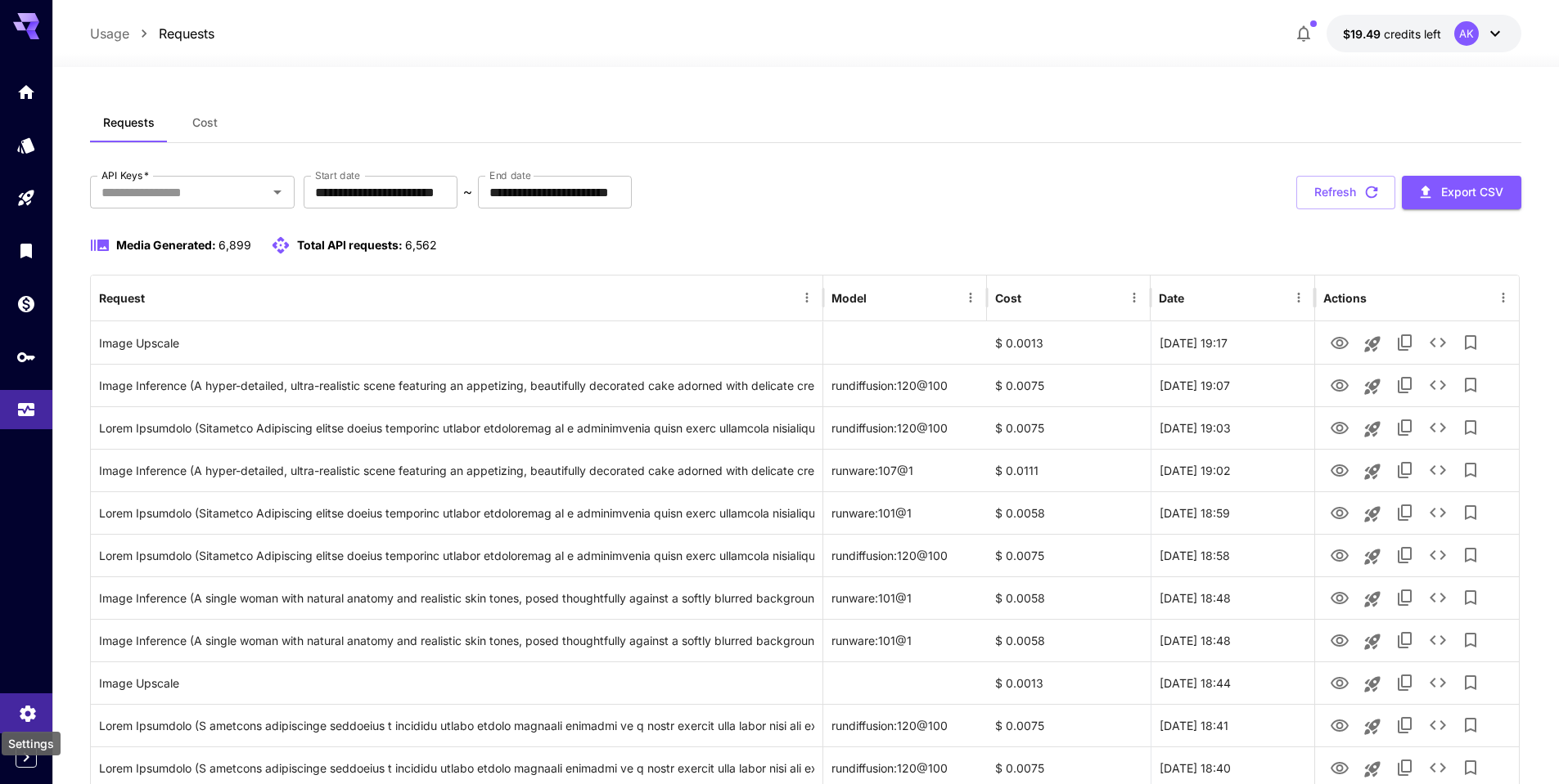
click at [26, 712] on icon "Settings" at bounding box center [27, 709] width 19 height 19
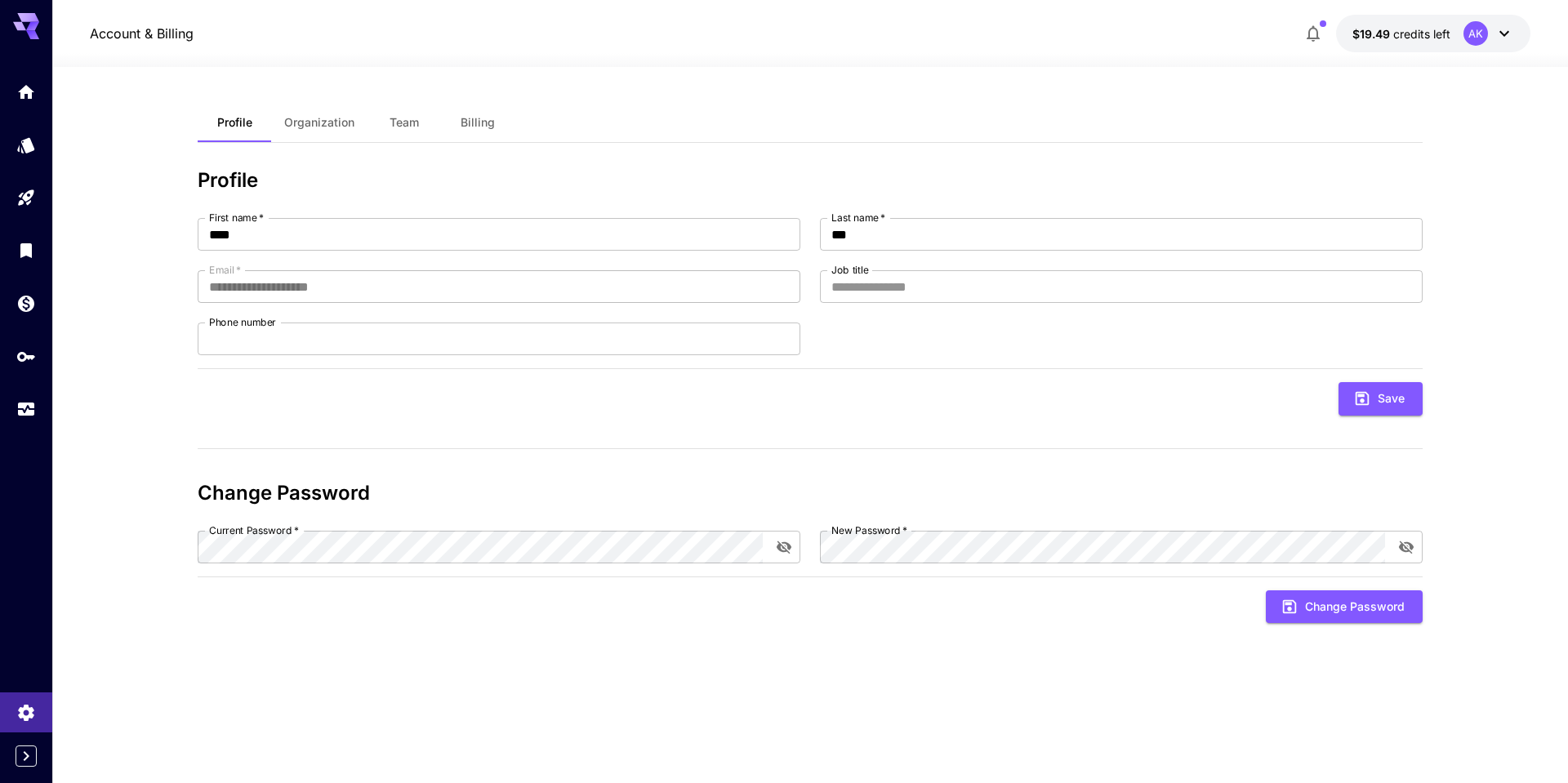
click at [1502, 39] on icon at bounding box center [1504, 34] width 19 height 19
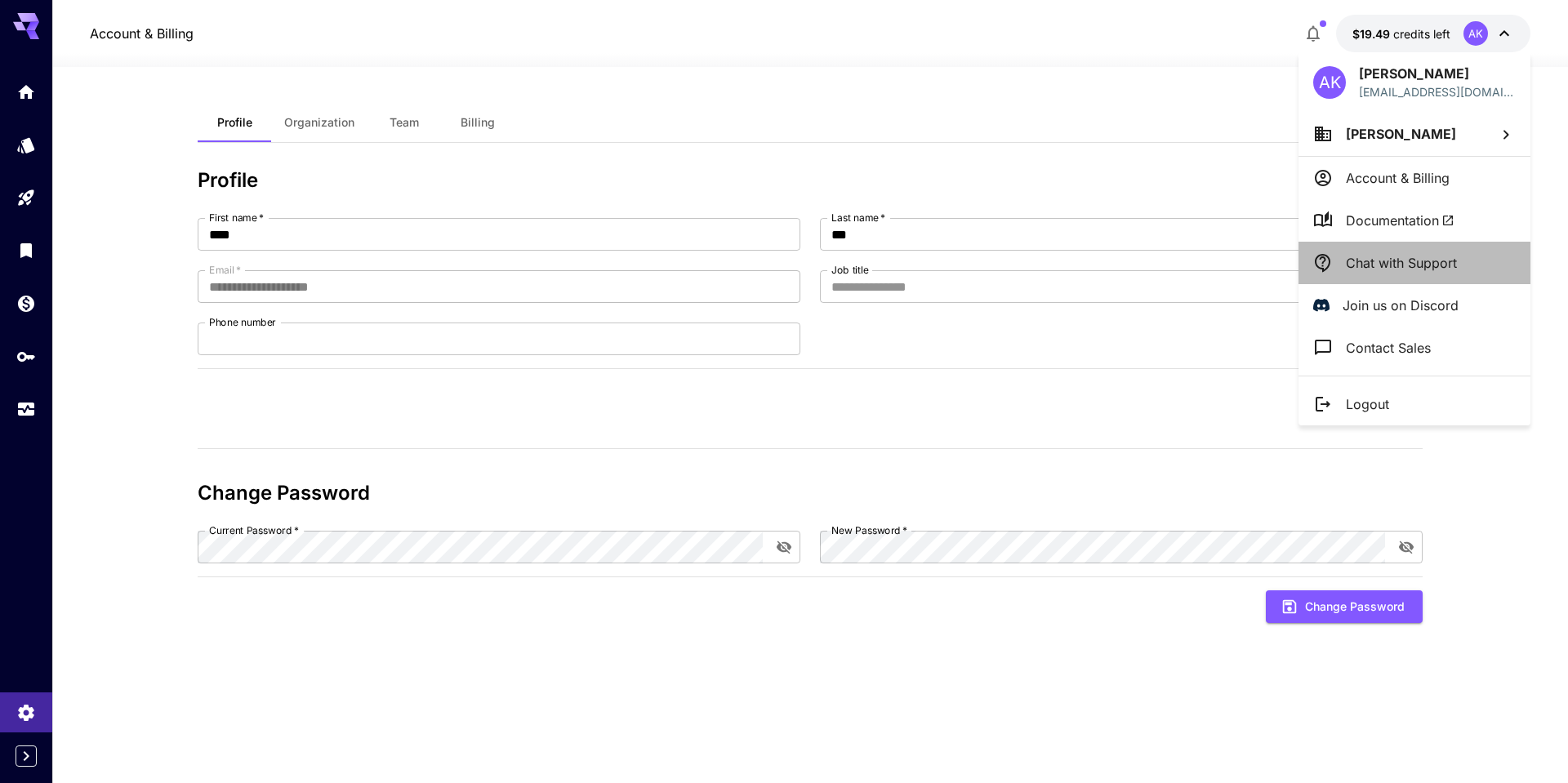
click at [1400, 267] on p "Chat with Support" at bounding box center [1402, 263] width 111 height 19
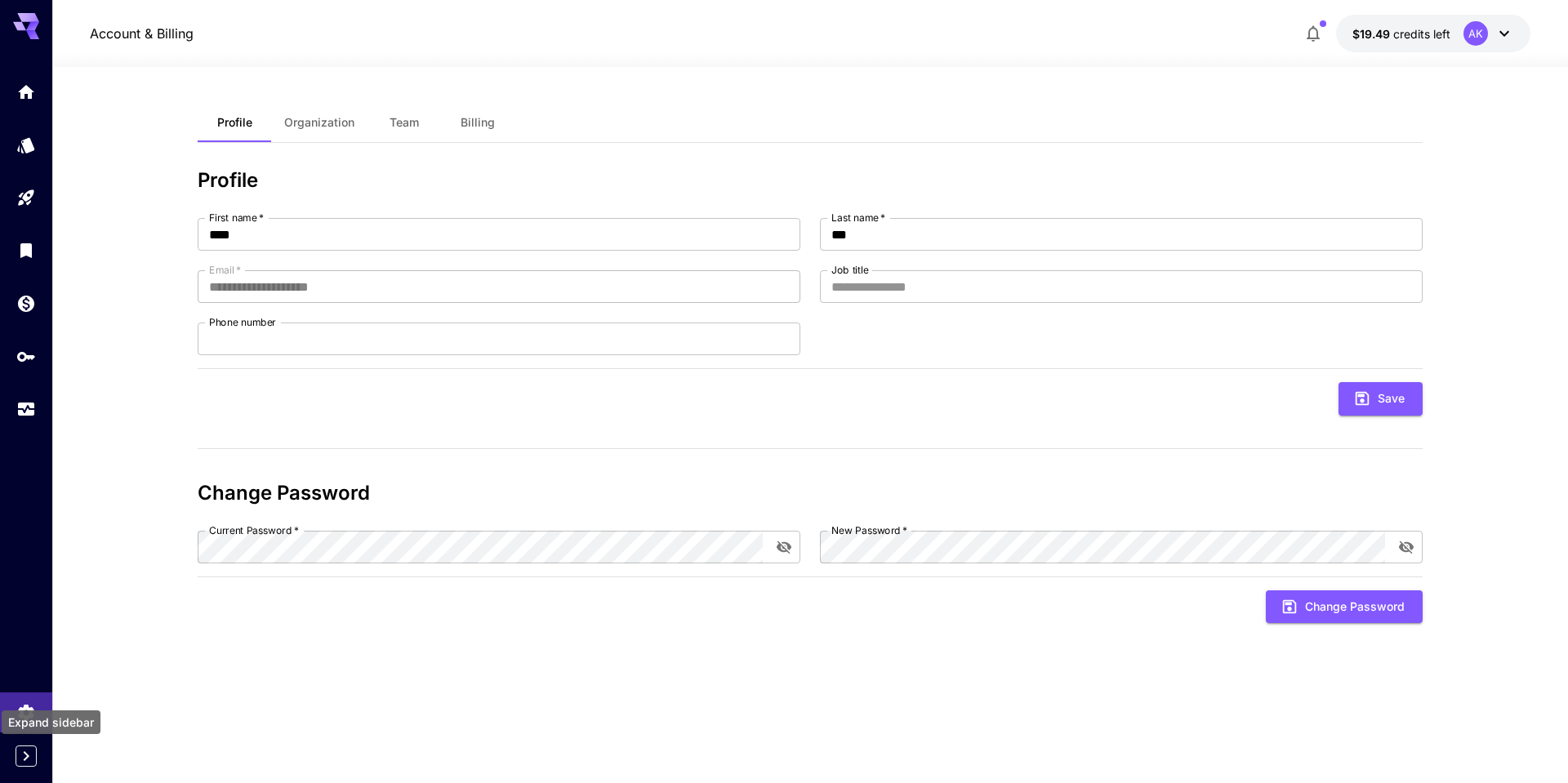
click at [27, 755] on icon "Expand sidebar" at bounding box center [26, 756] width 5 height 10
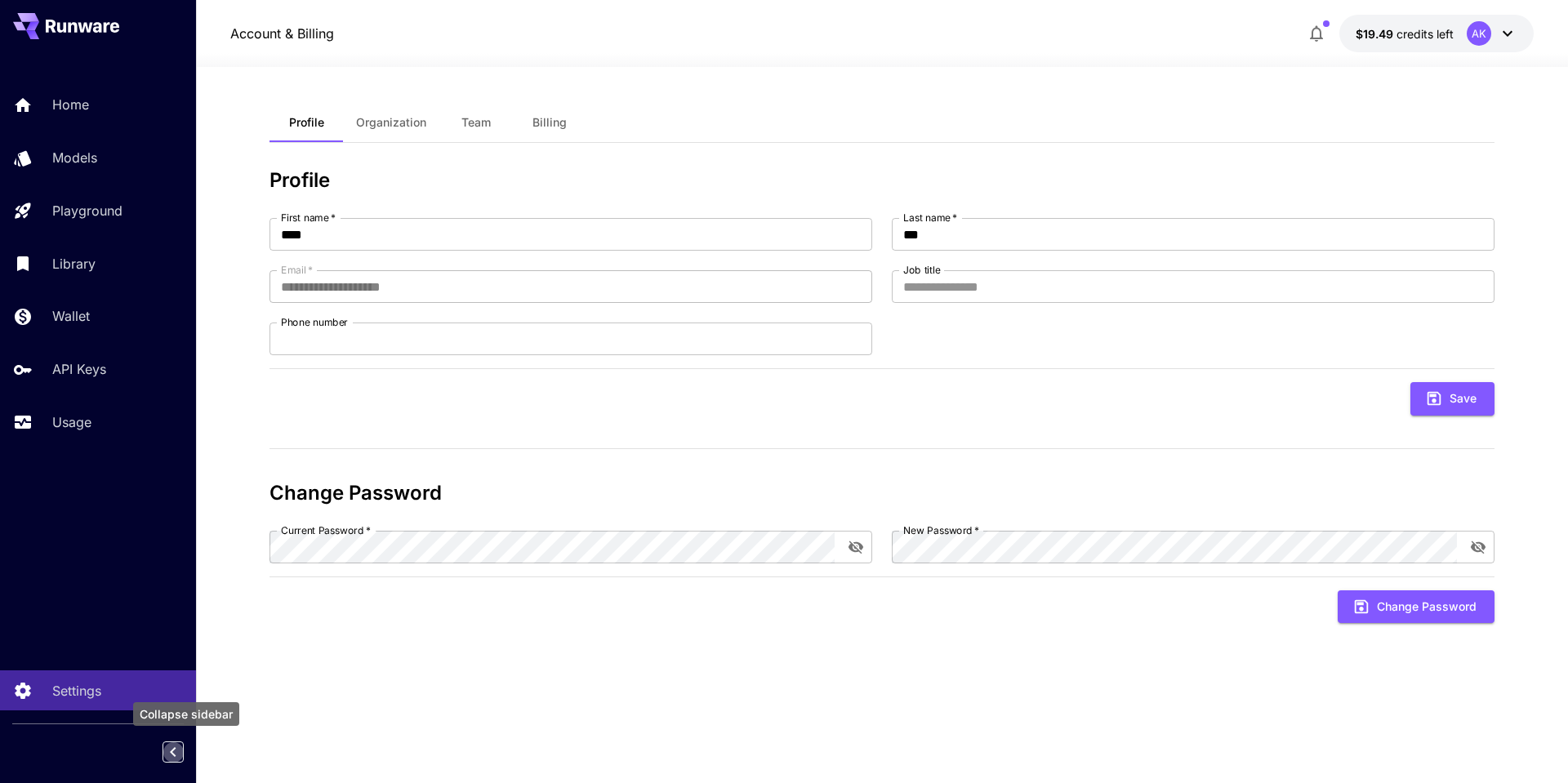
click at [169, 755] on icon "Collapse sidebar" at bounding box center [173, 752] width 19 height 19
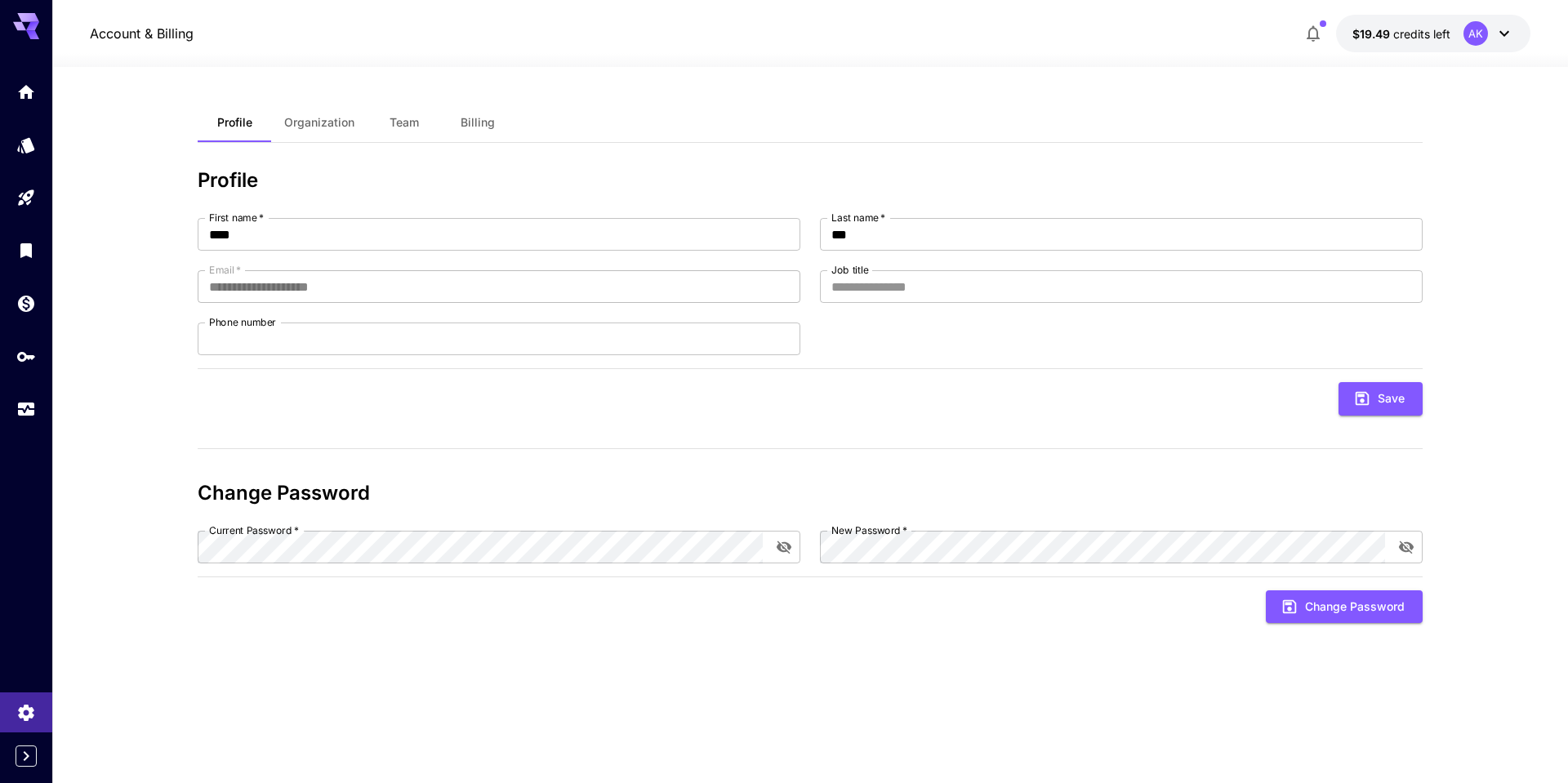
click at [1514, 37] on button "$19.49 credits left AK" at bounding box center [1434, 34] width 194 height 38
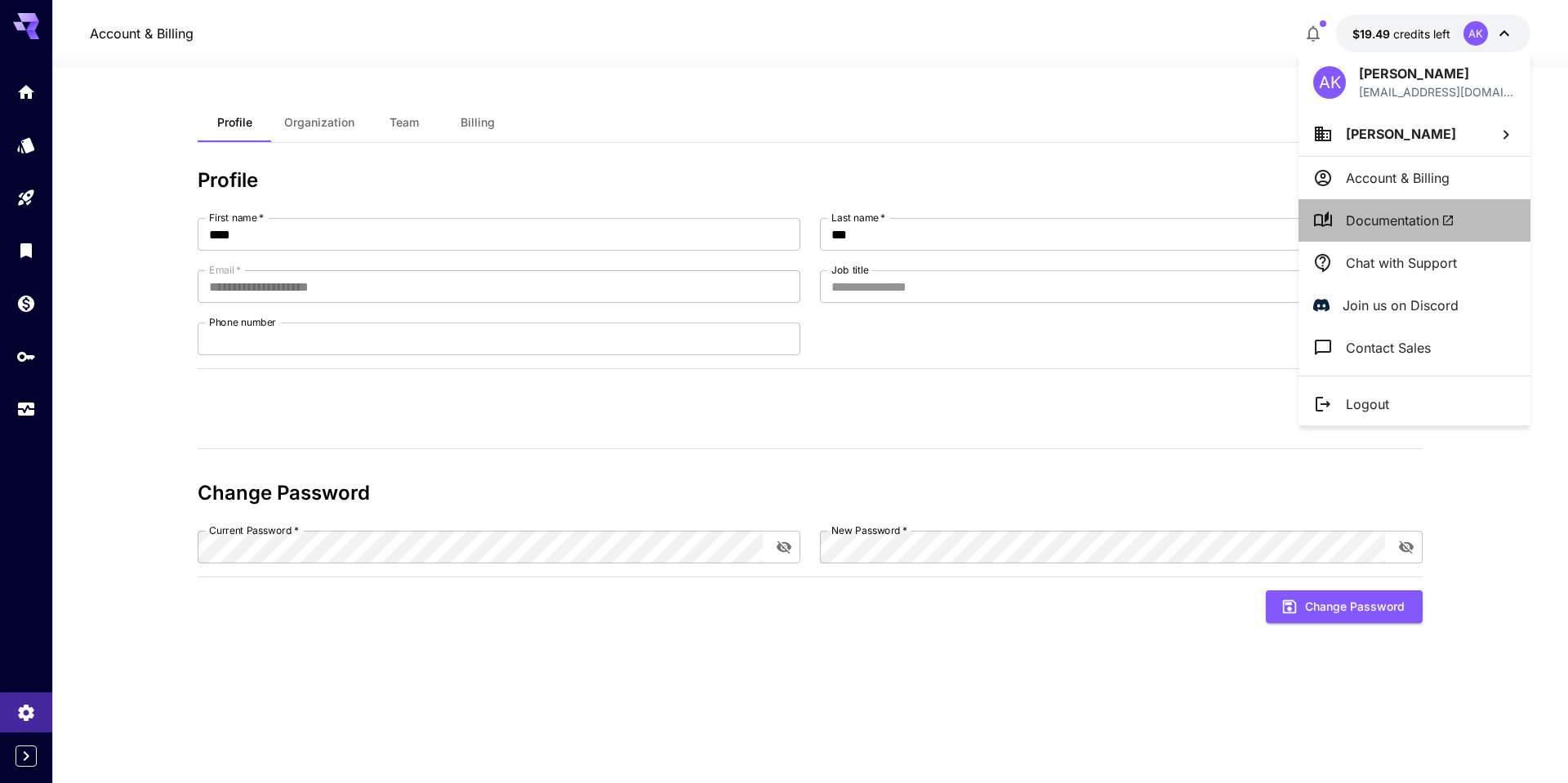
click at [1383, 219] on span "Documentation" at bounding box center [1400, 221] width 109 height 19
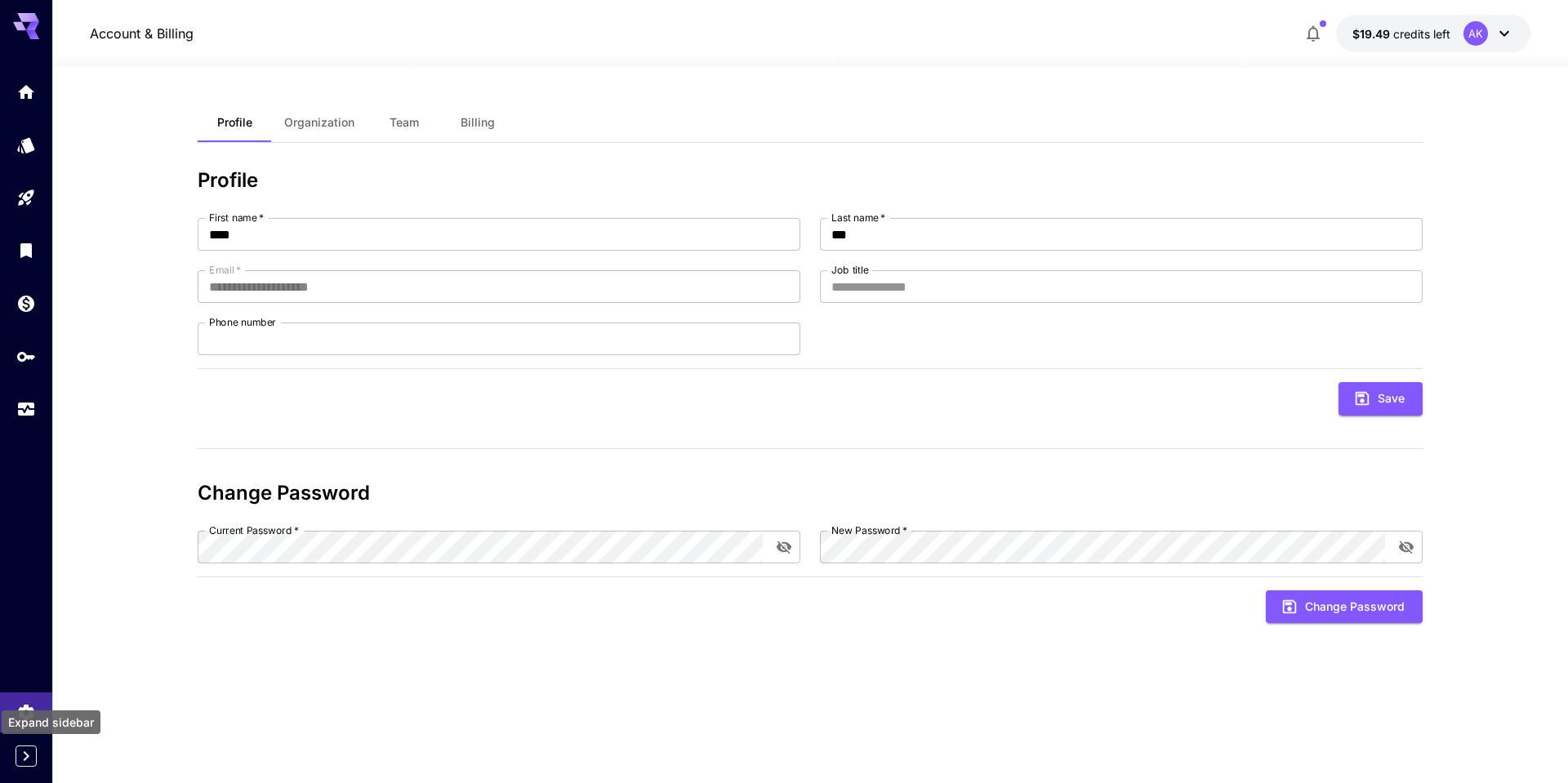
click at [27, 761] on icon "Expand sidebar" at bounding box center [26, 757] width 19 height 19
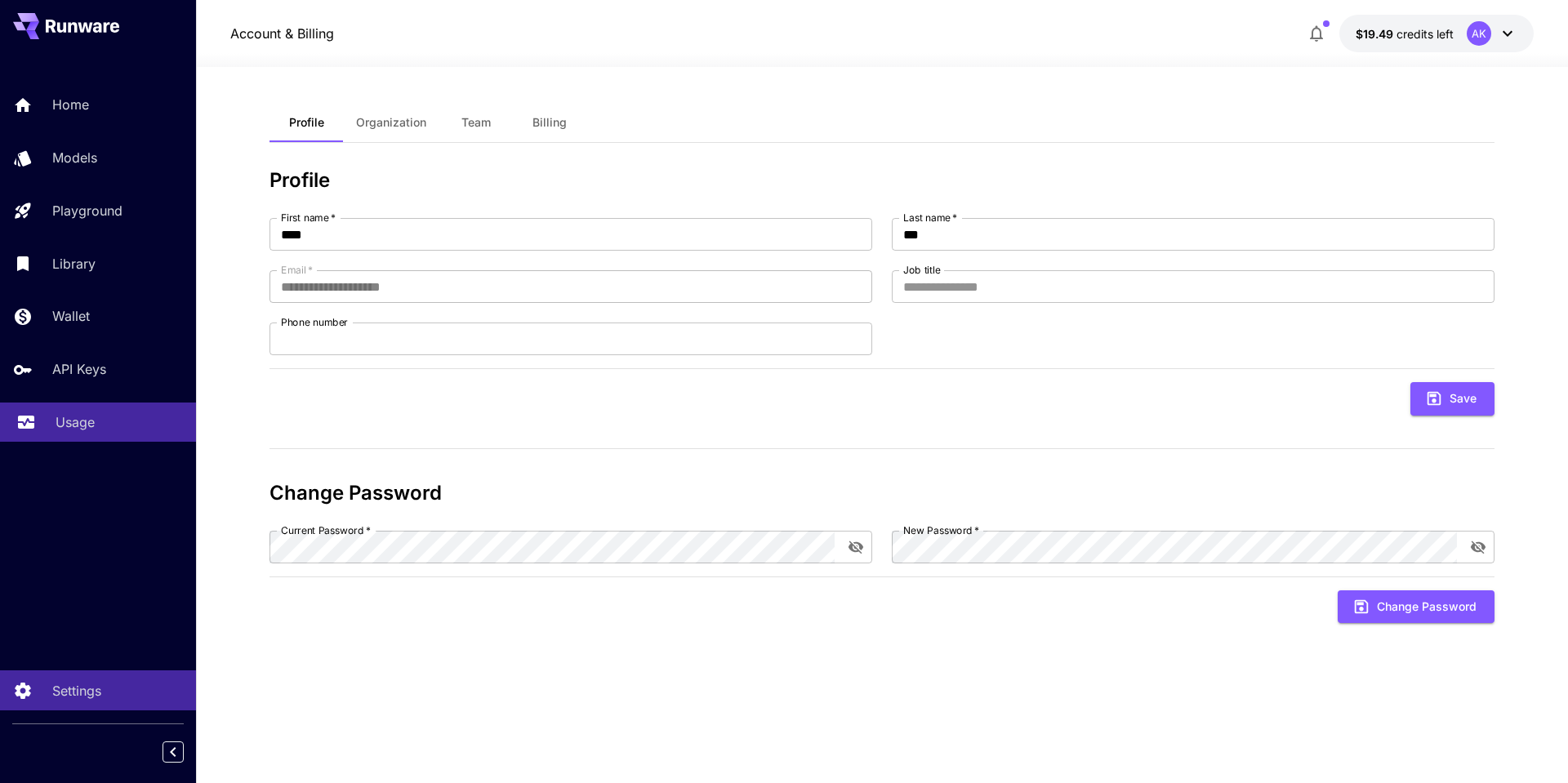
click at [74, 425] on p "Usage" at bounding box center [75, 422] width 39 height 19
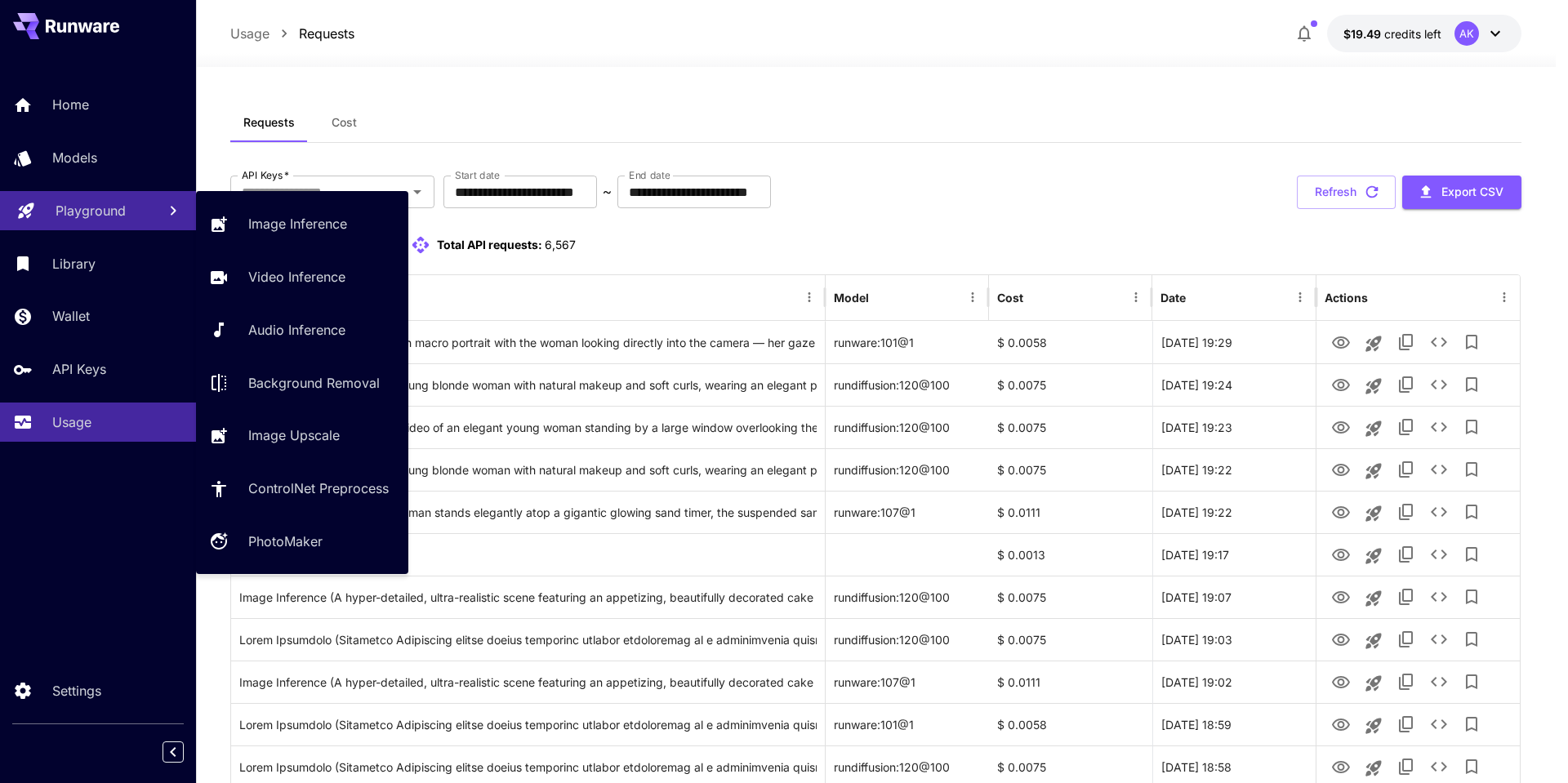
click at [83, 213] on p "Playground" at bounding box center [91, 211] width 71 height 19
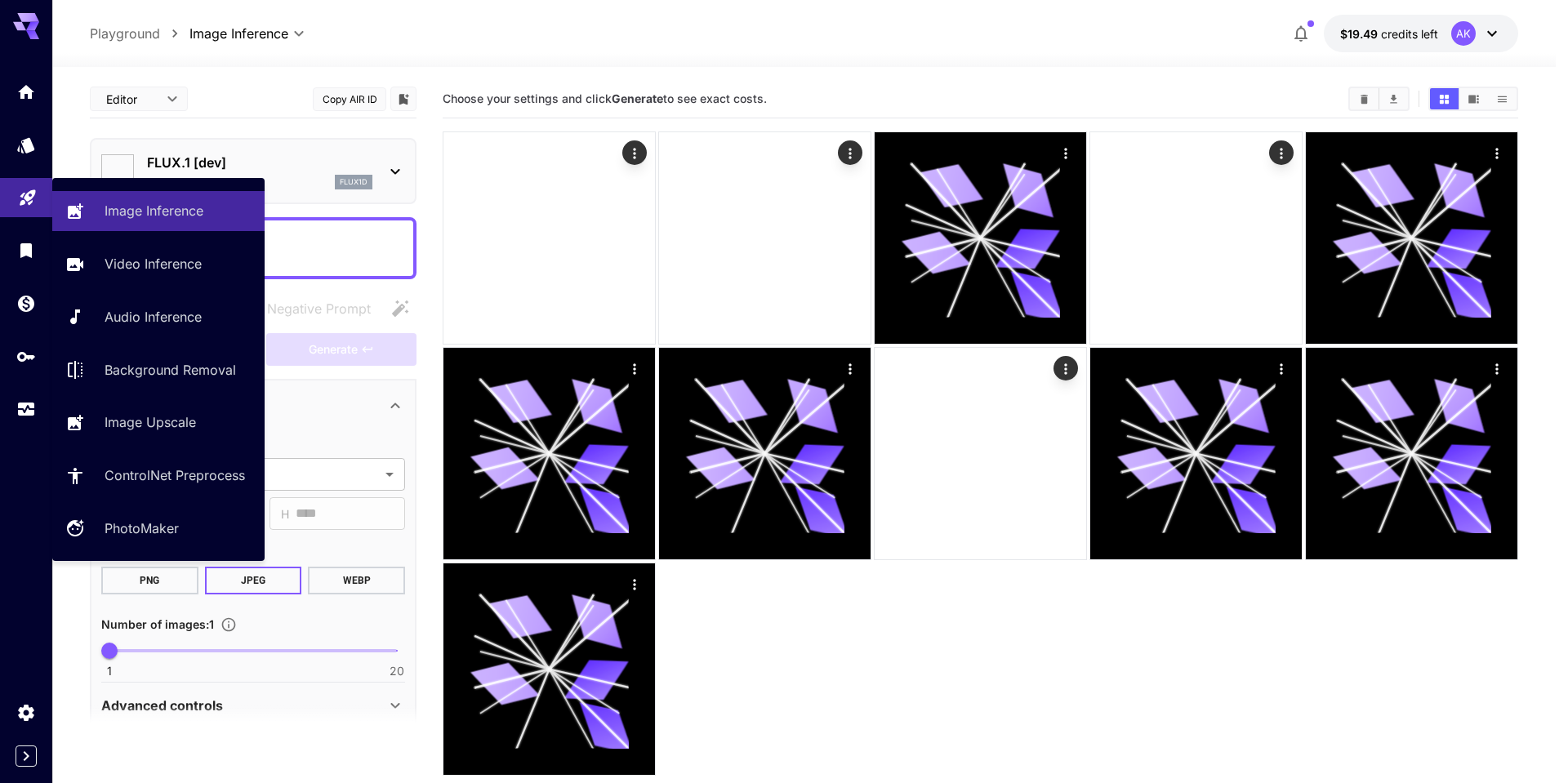
type input "**********"
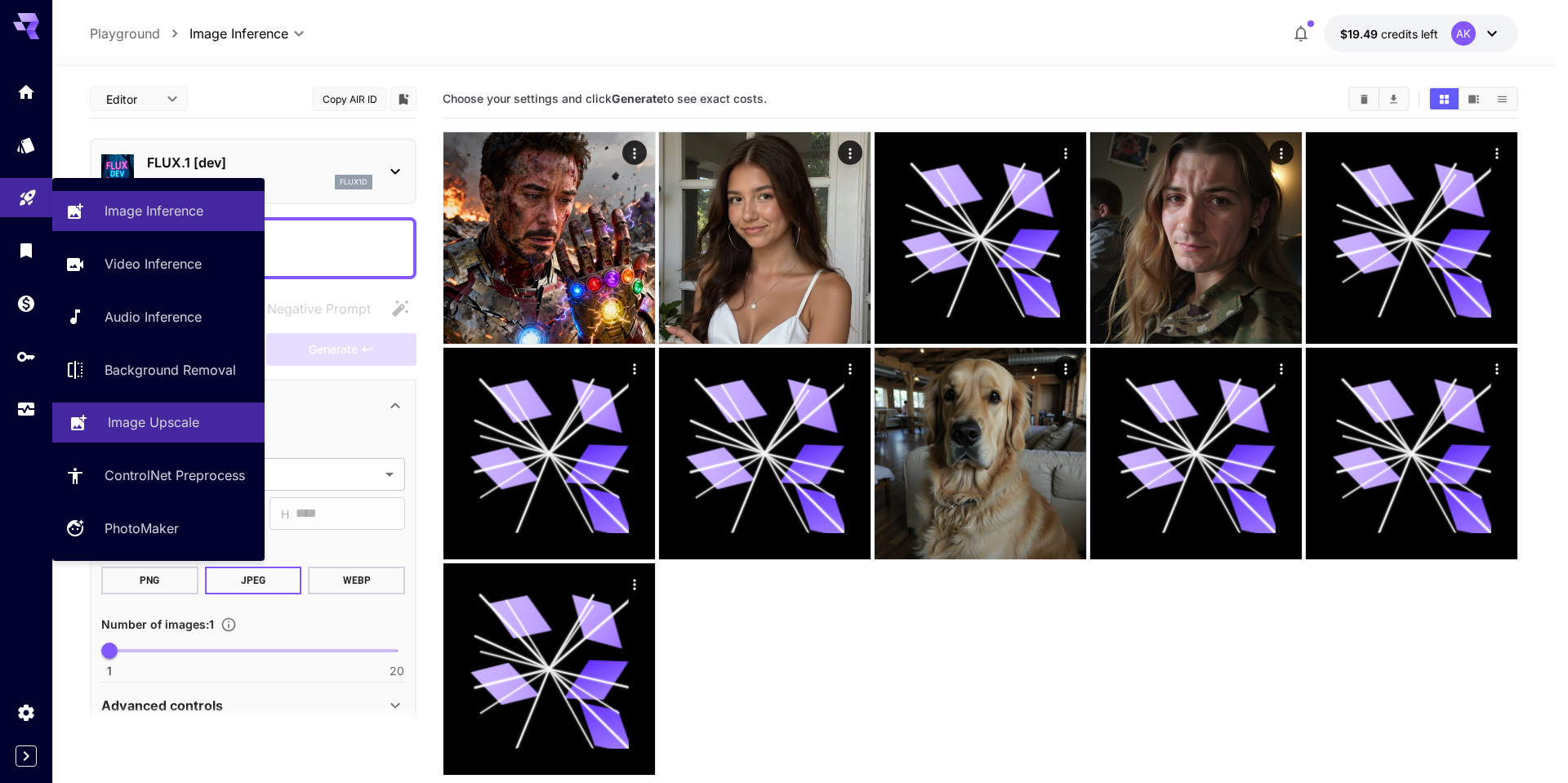
click at [139, 420] on p "Image Upscale" at bounding box center [154, 422] width 92 height 19
type input "**********"
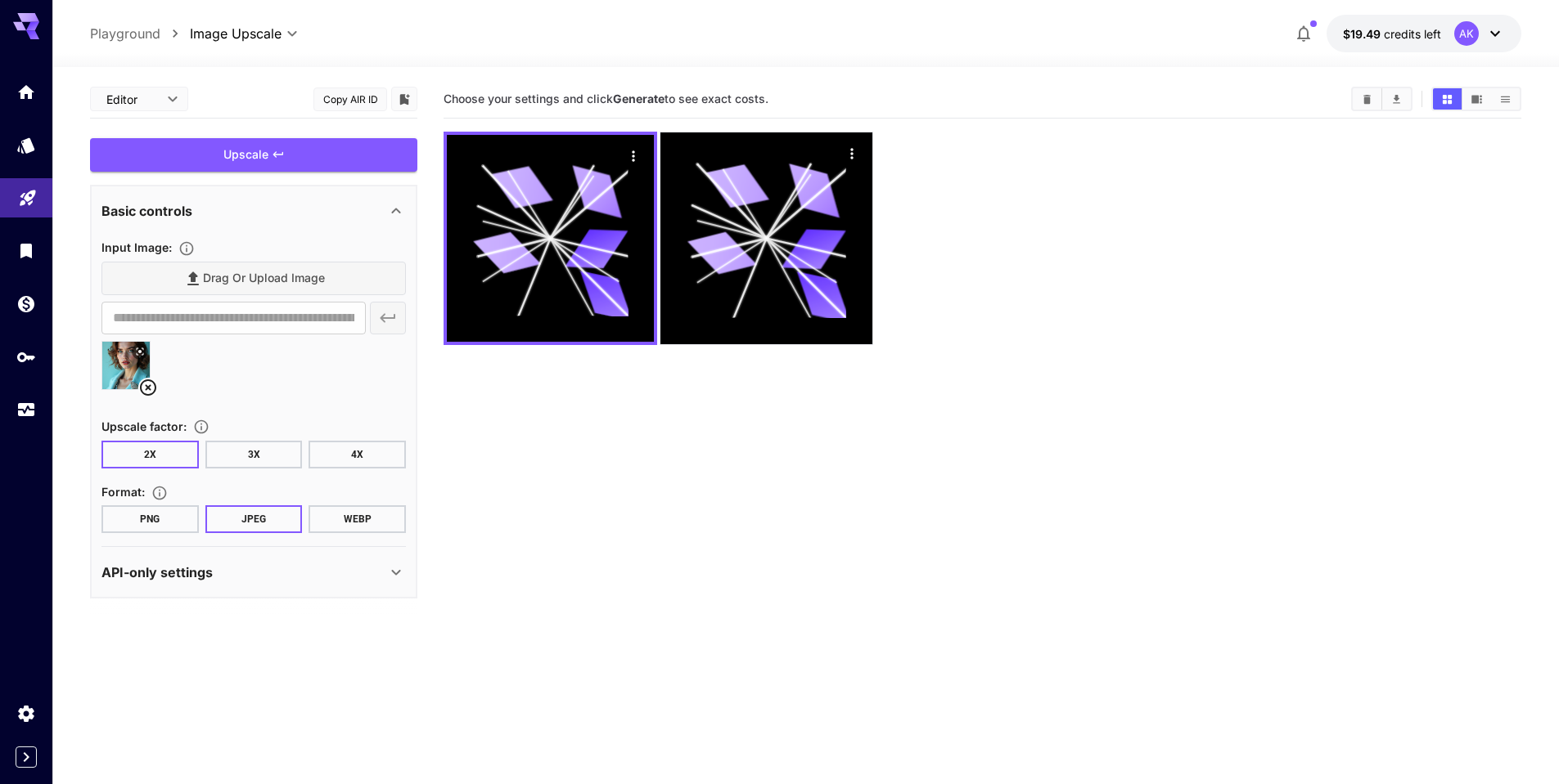
click at [152, 515] on button "PNG" at bounding box center [150, 519] width 97 height 27
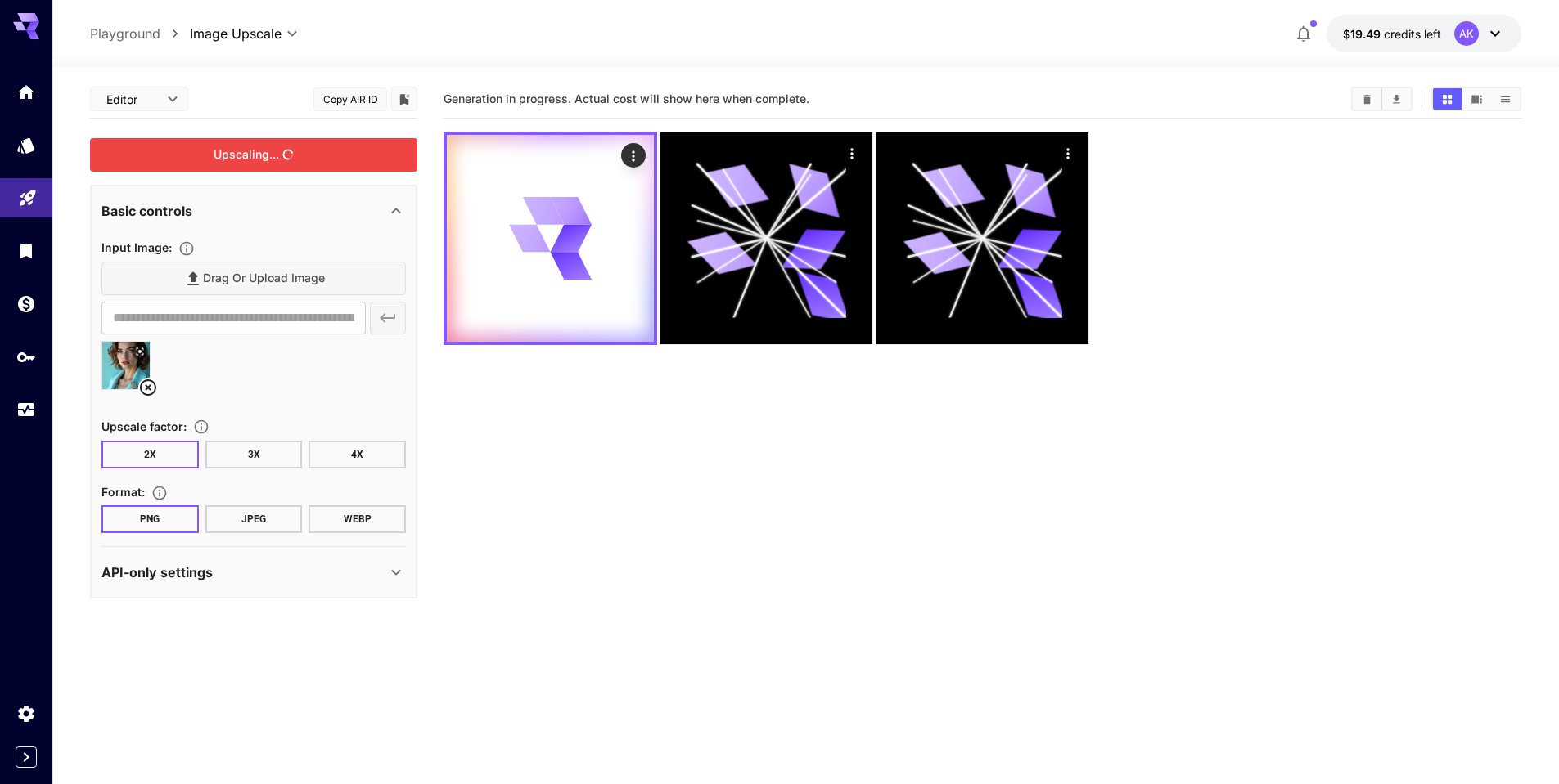
click at [251, 150] on div "Upscaling..." at bounding box center [254, 155] width 327 height 34
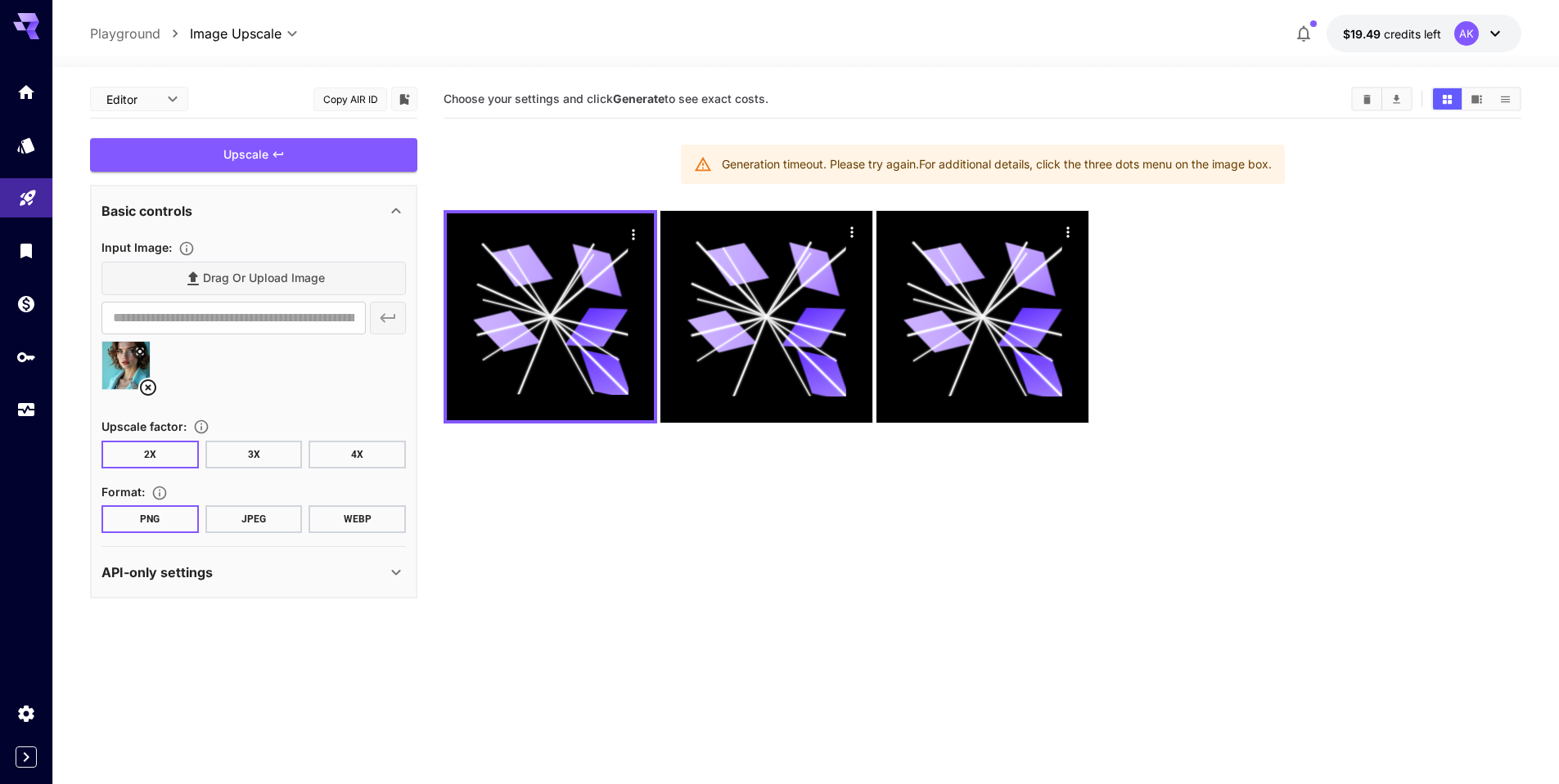
click at [715, 161] on div "Generation timeout. Please try again. For additional details, click the three d…" at bounding box center [982, 164] width 604 height 39
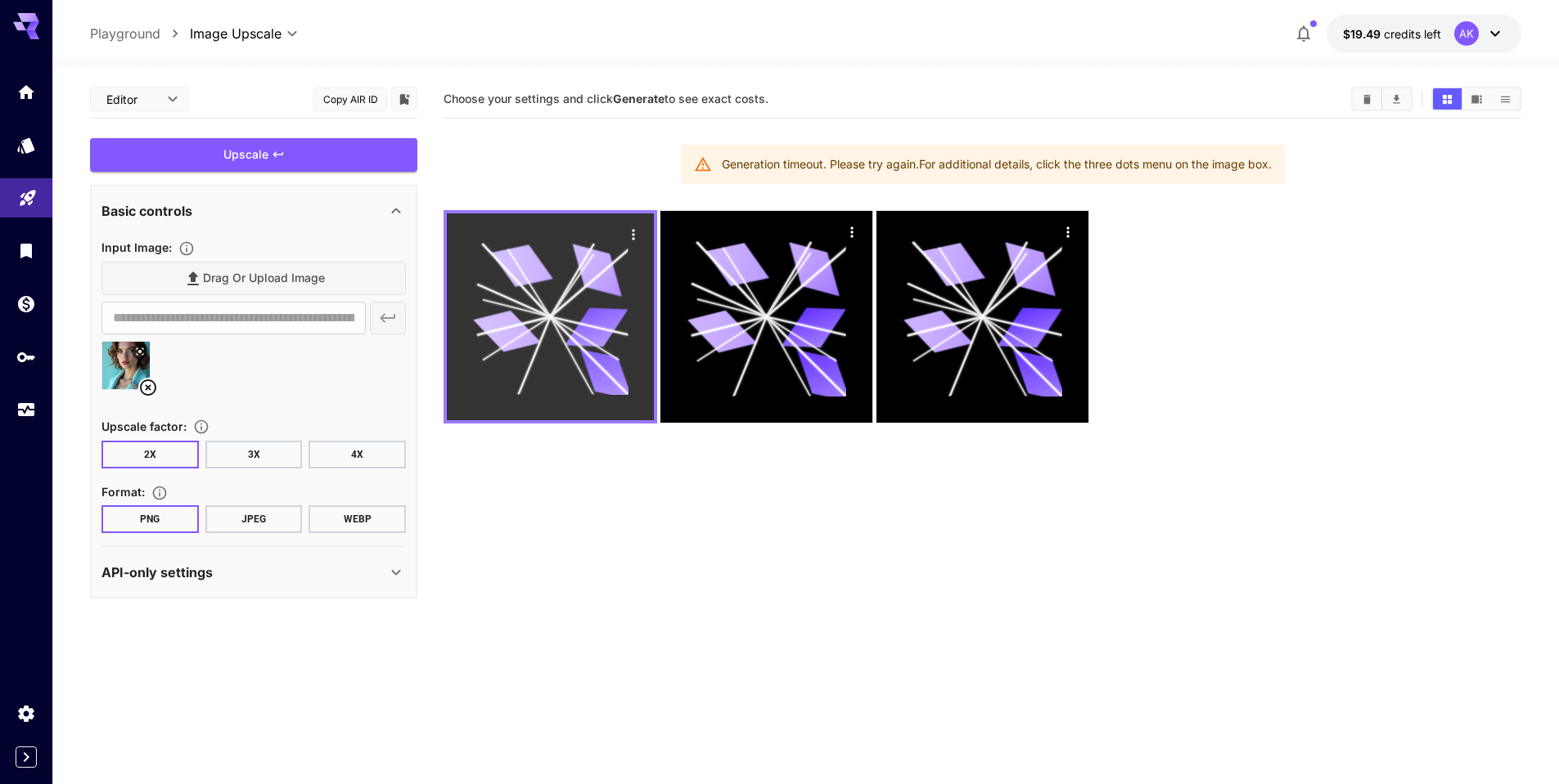
click at [632, 239] on icon "Actions" at bounding box center [632, 234] width 3 height 11
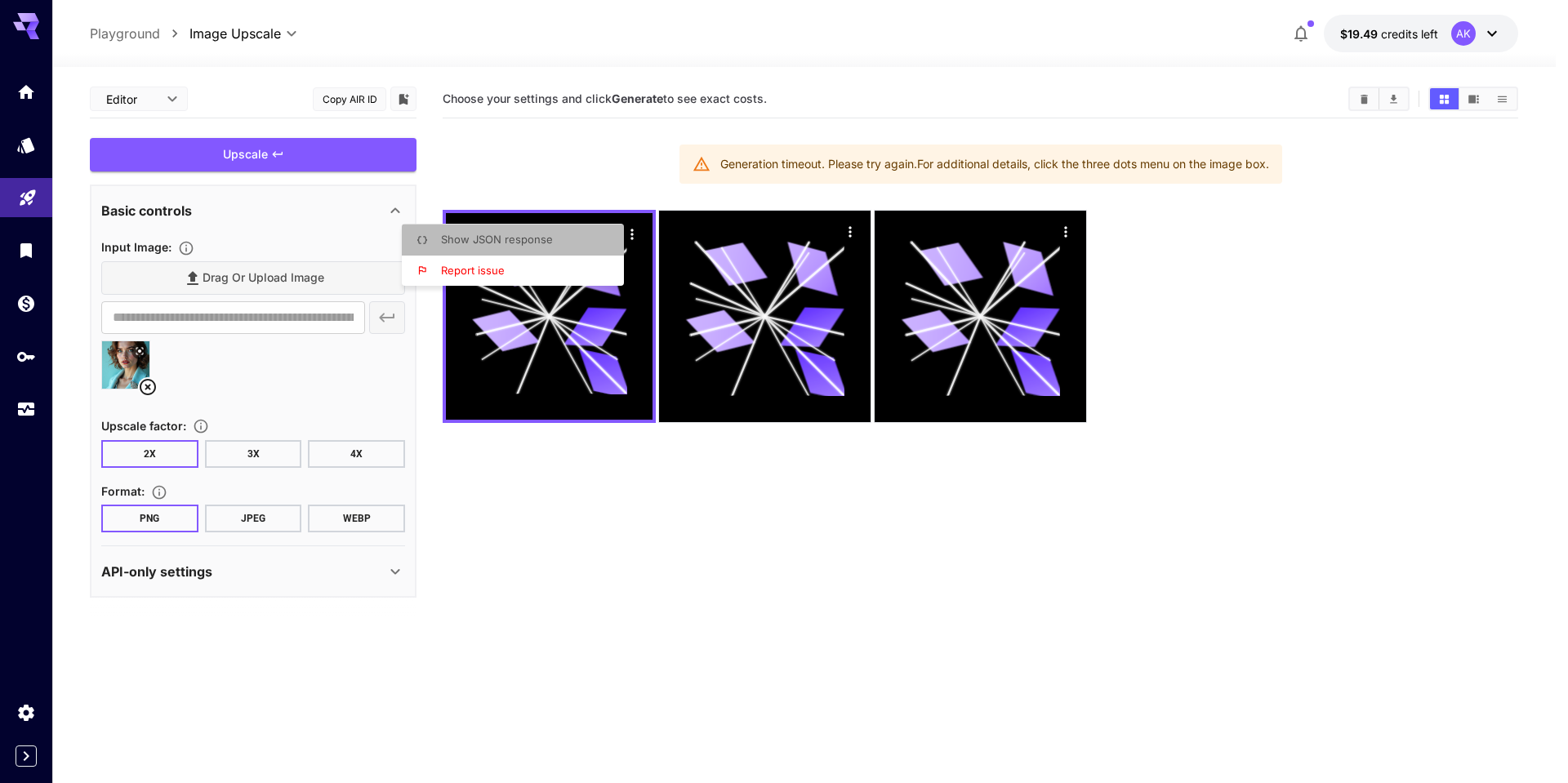
click at [482, 235] on span "Show JSON response" at bounding box center [497, 239] width 112 height 13
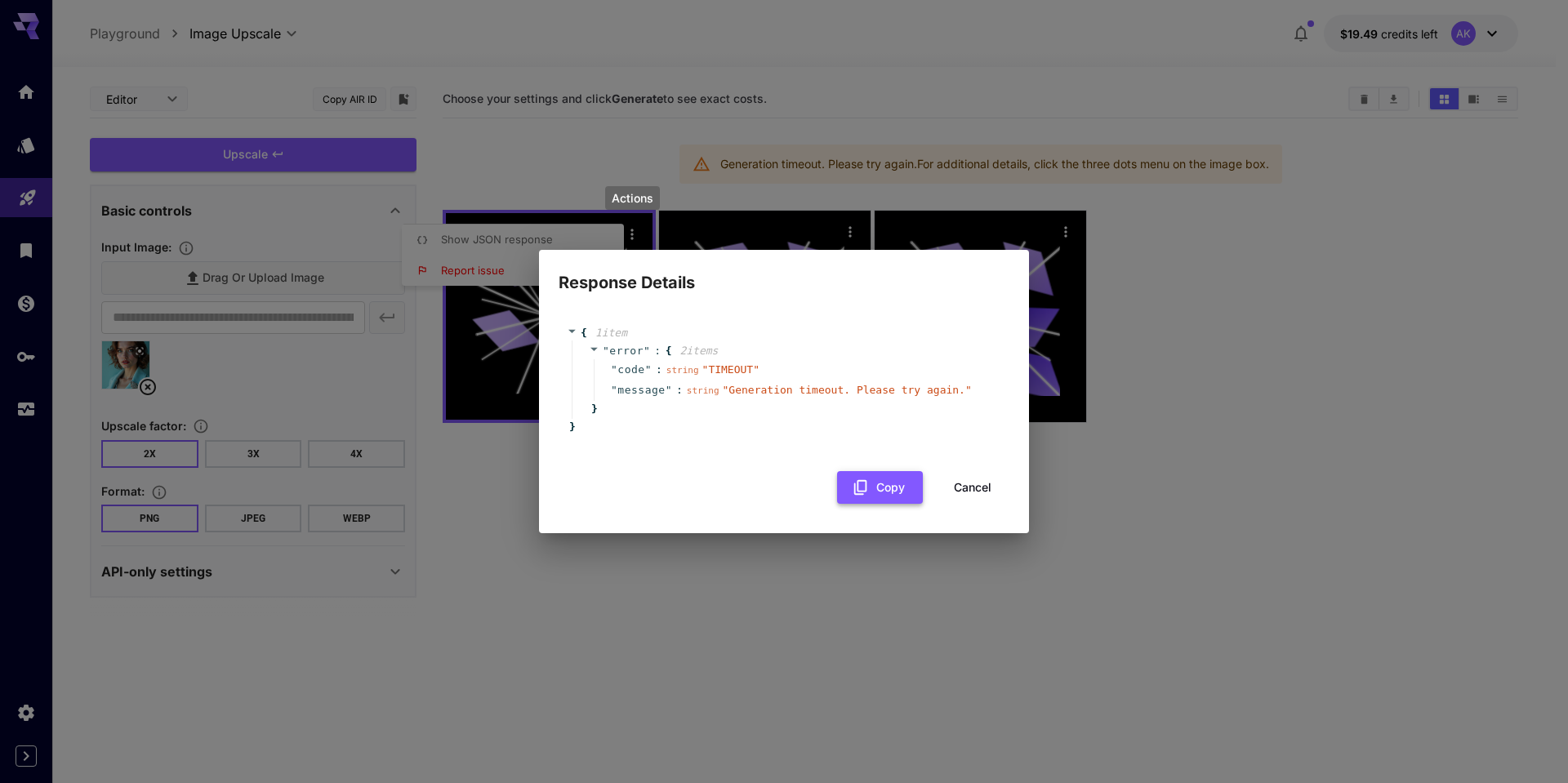
click at [890, 488] on button "Copy" at bounding box center [879, 488] width 86 height 34
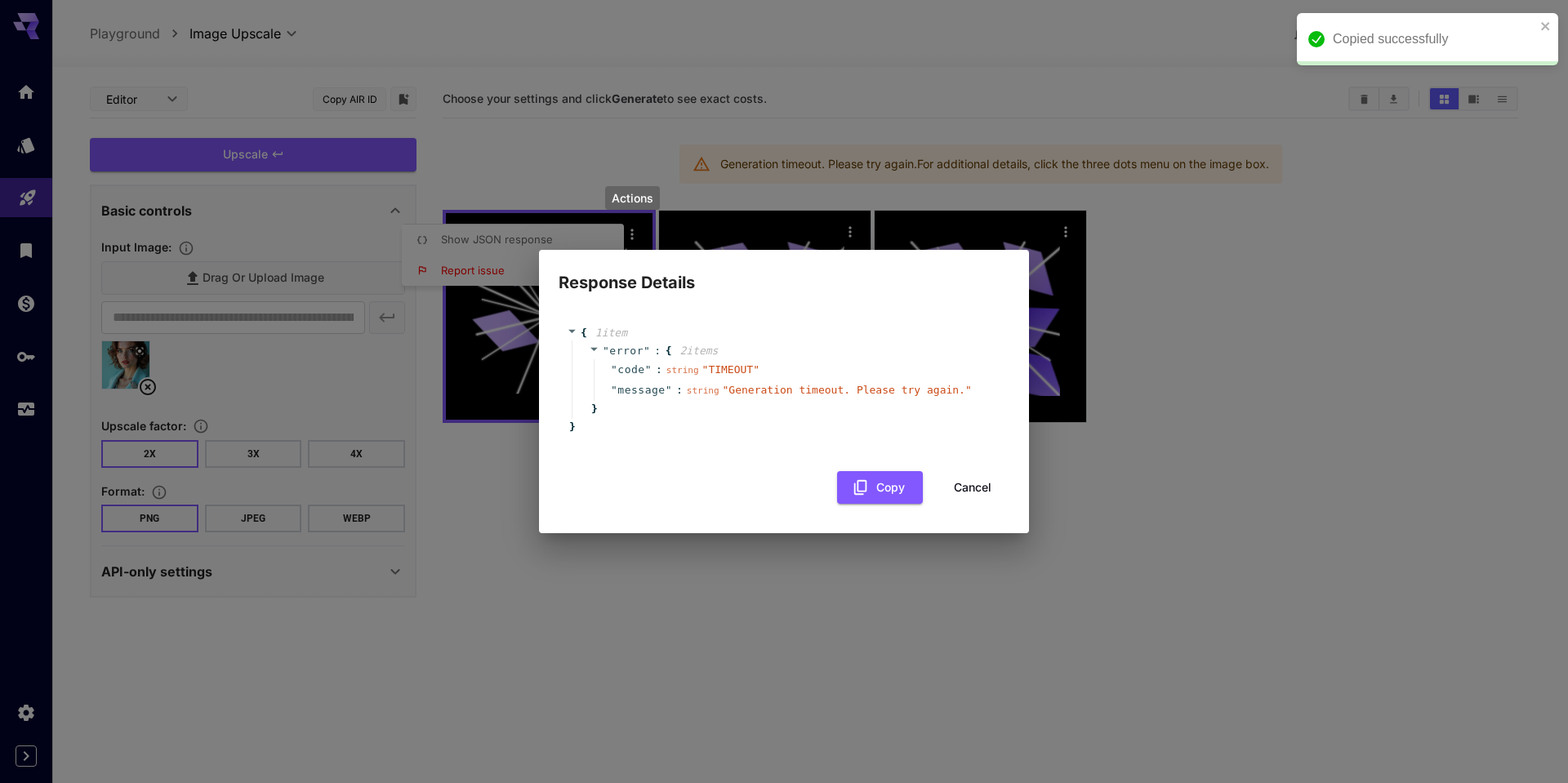
click at [998, 489] on button "Cancel" at bounding box center [972, 488] width 73 height 34
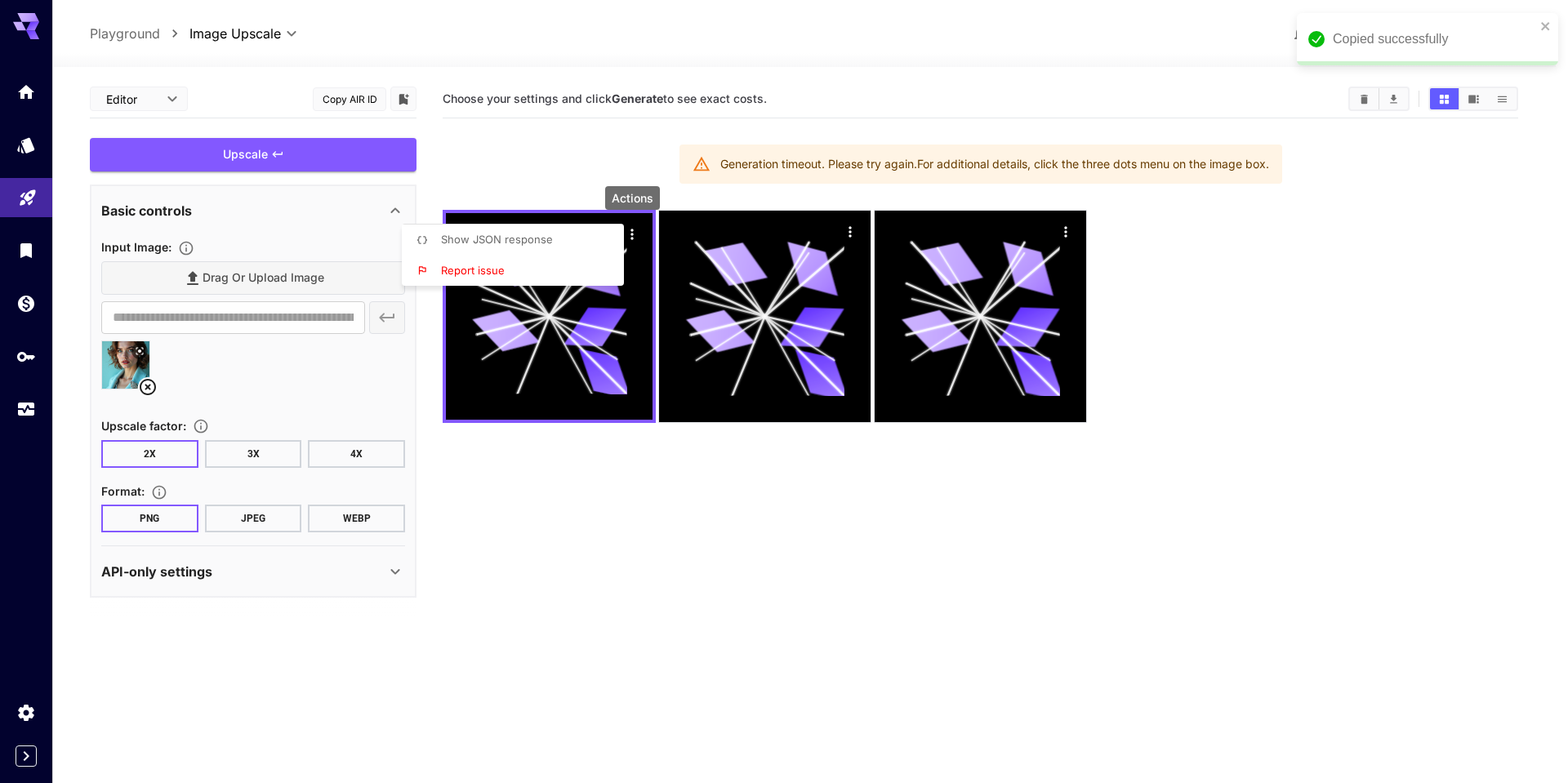
click at [471, 269] on span "Report issue" at bounding box center [473, 270] width 64 height 13
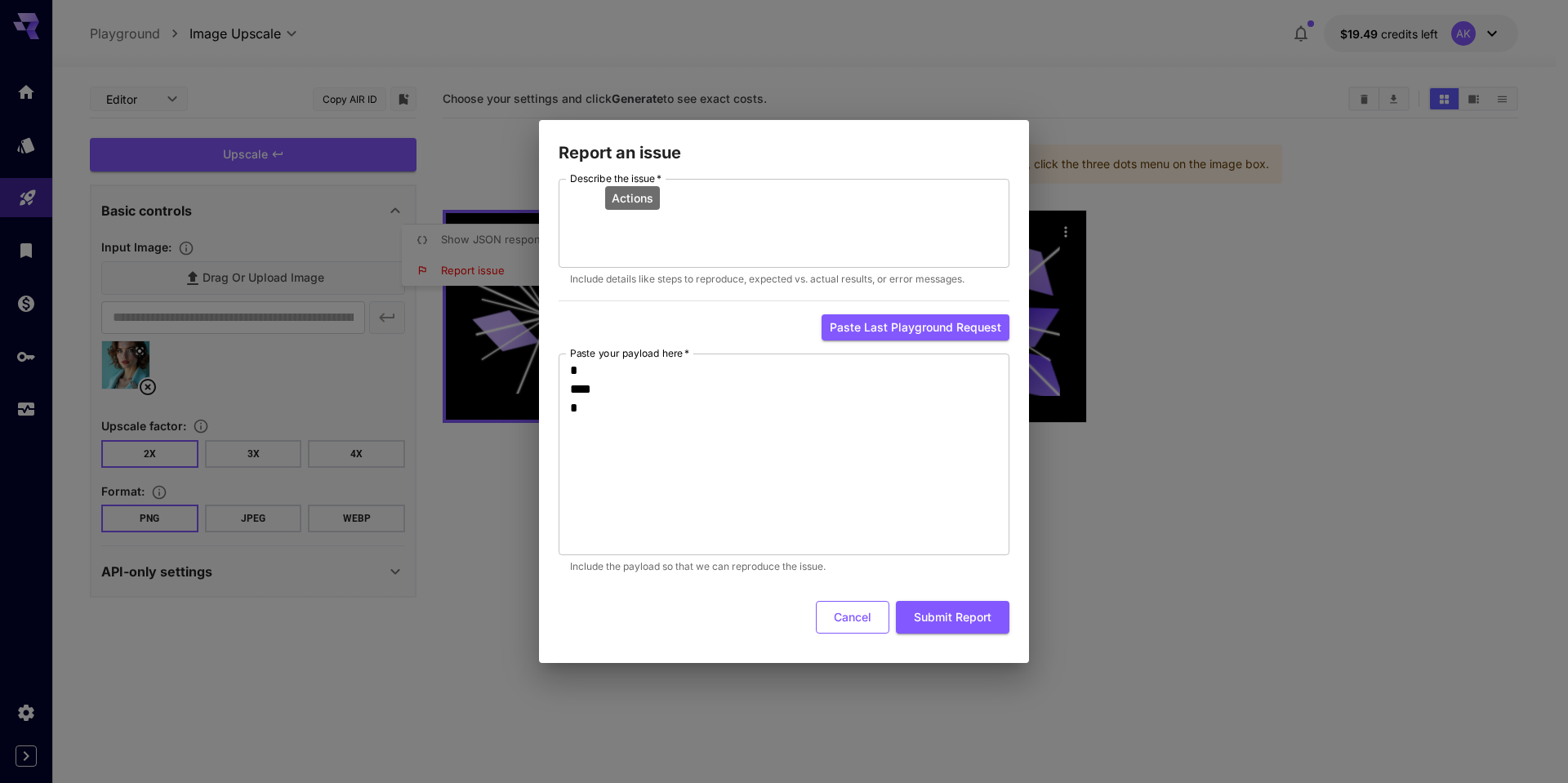
click at [859, 620] on button "Cancel" at bounding box center [852, 618] width 73 height 34
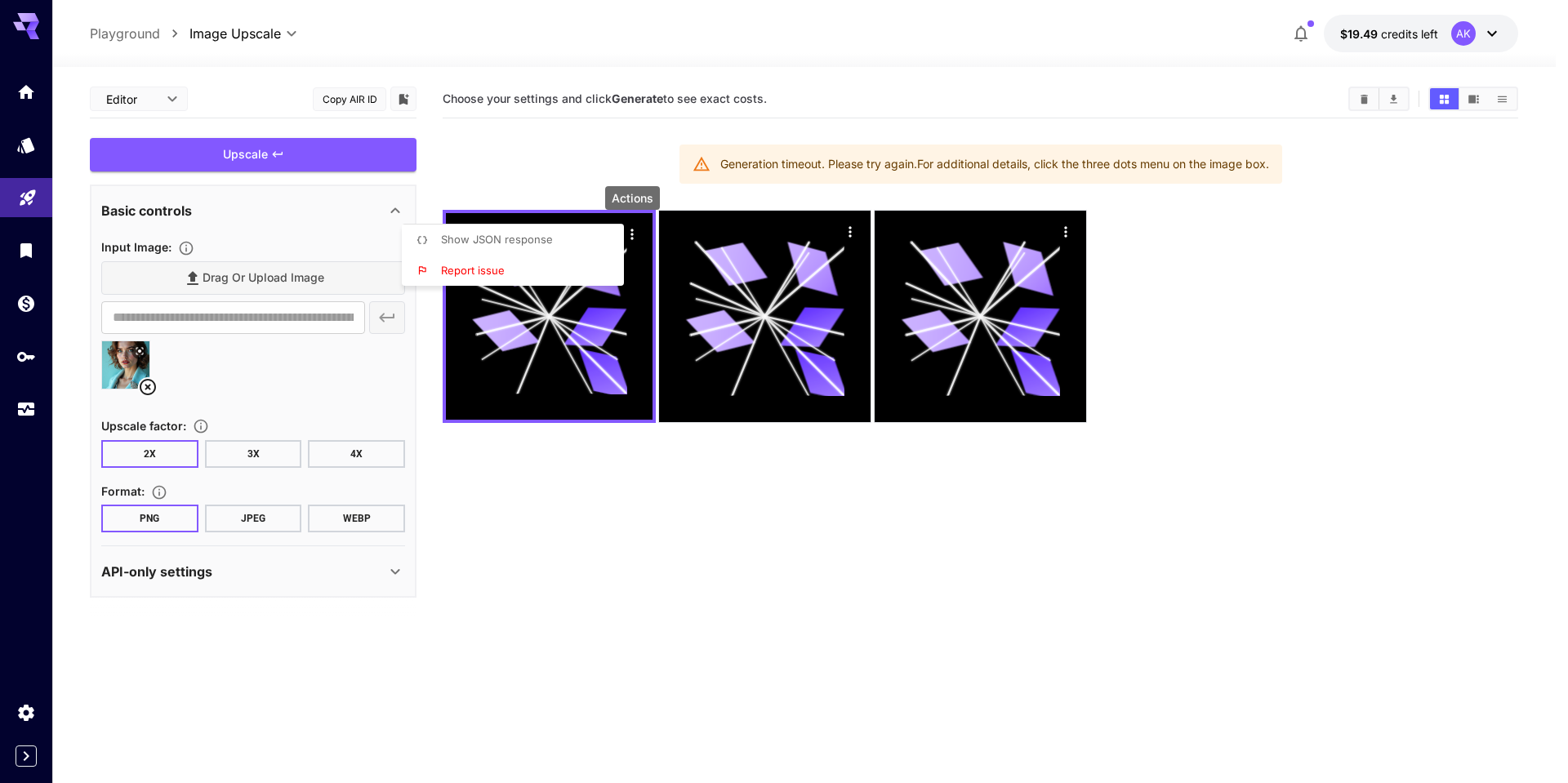
click at [360, 464] on div at bounding box center [784, 391] width 1568 height 783
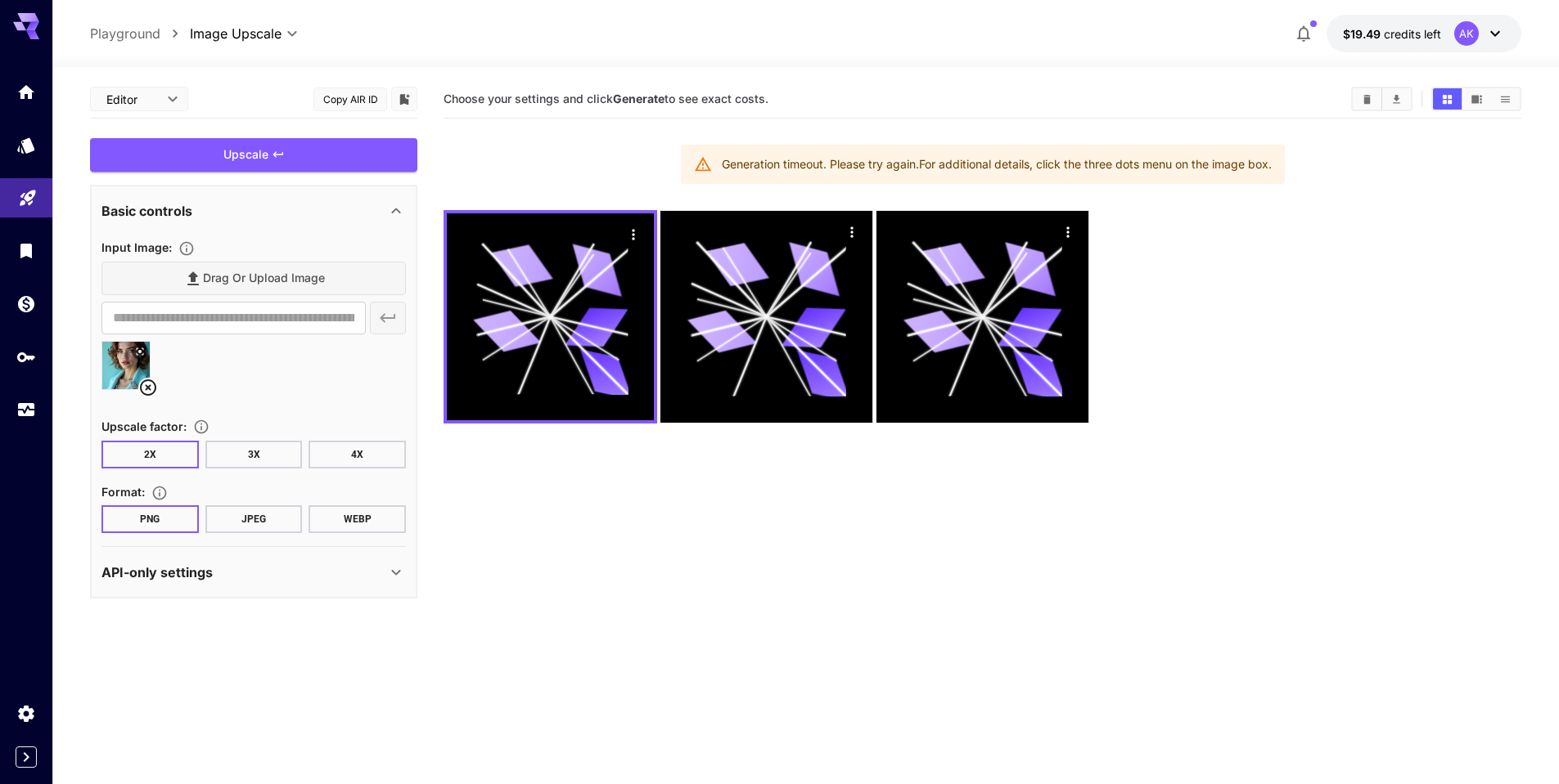
click at [344, 453] on button "4X" at bounding box center [357, 454] width 97 height 27
click at [259, 153] on div "Upscale" at bounding box center [254, 155] width 327 height 34
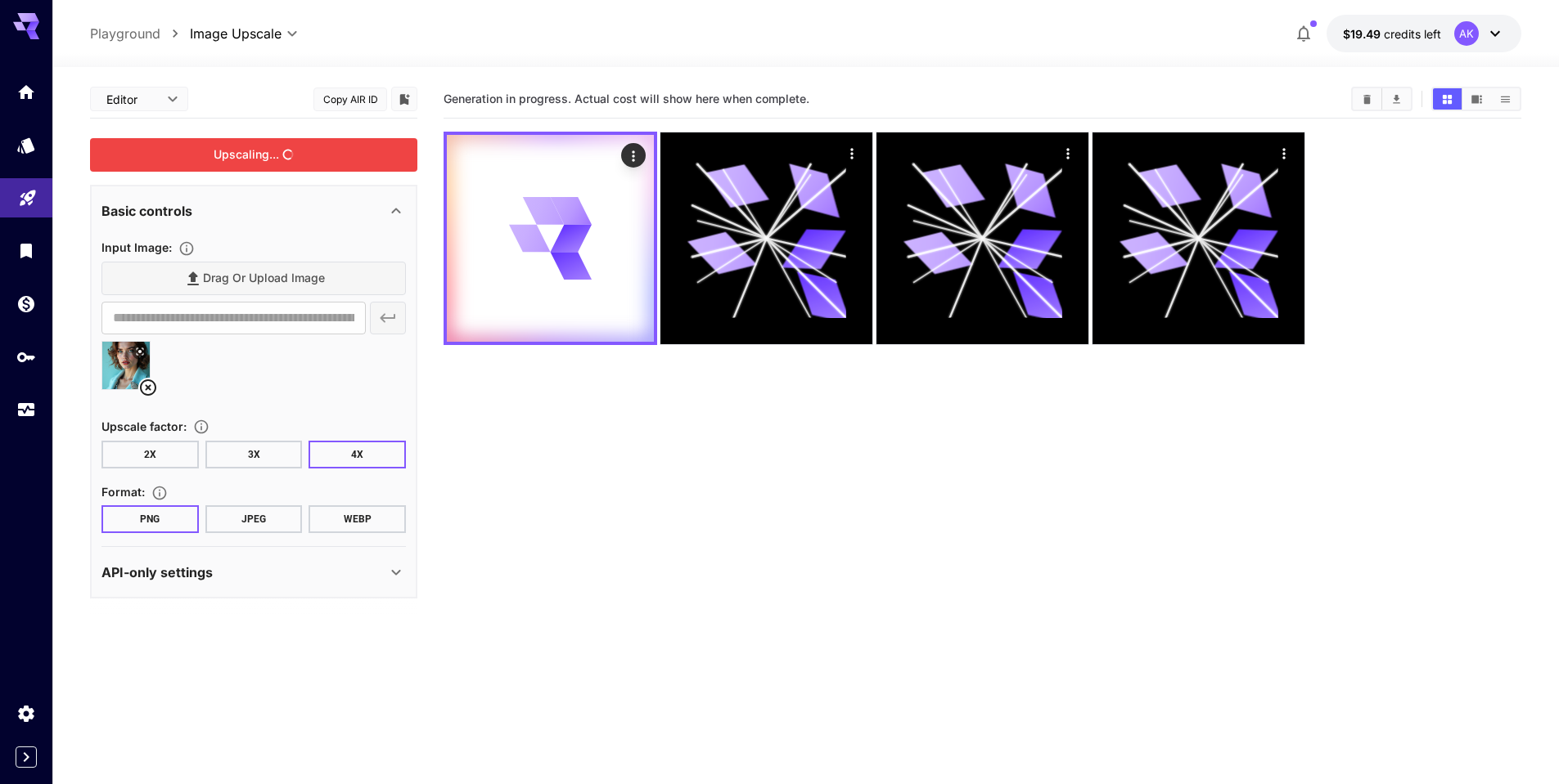
click at [396, 574] on icon at bounding box center [395, 573] width 9 height 5
click at [396, 574] on icon at bounding box center [396, 573] width 19 height 19
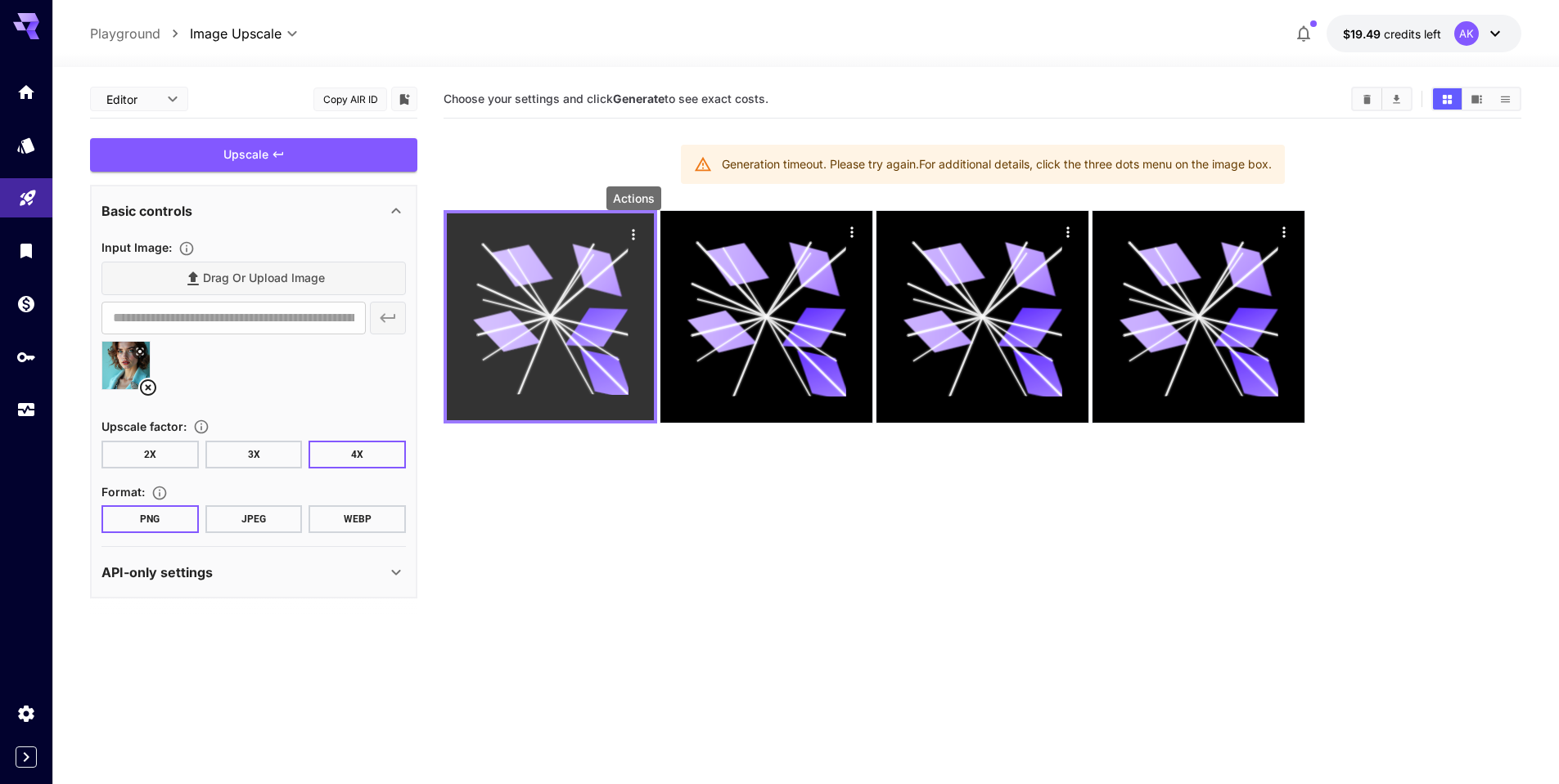
click at [632, 232] on icon "Actions" at bounding box center [633, 234] width 17 height 17
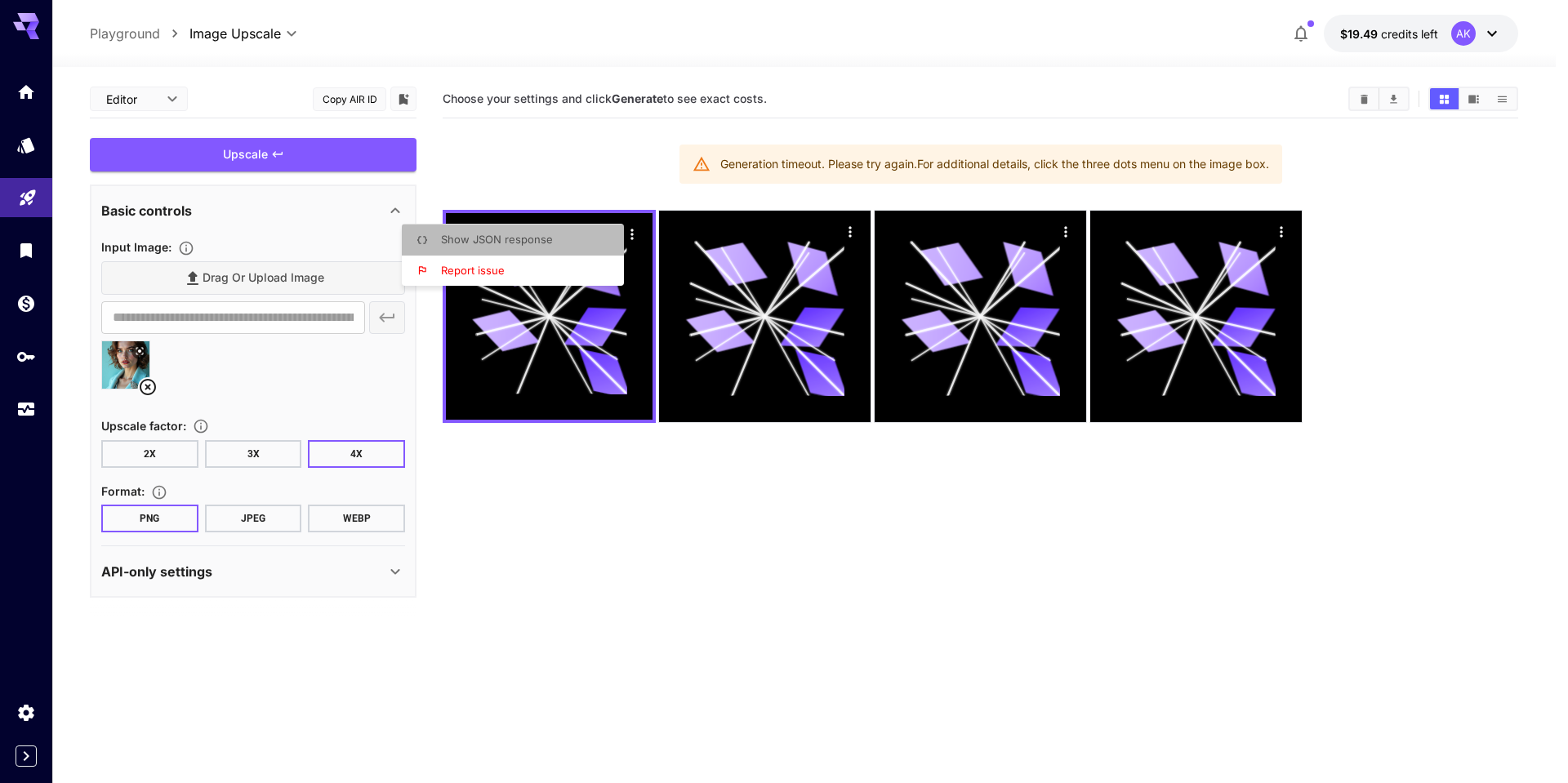
click at [497, 241] on span "Show JSON response" at bounding box center [497, 239] width 112 height 13
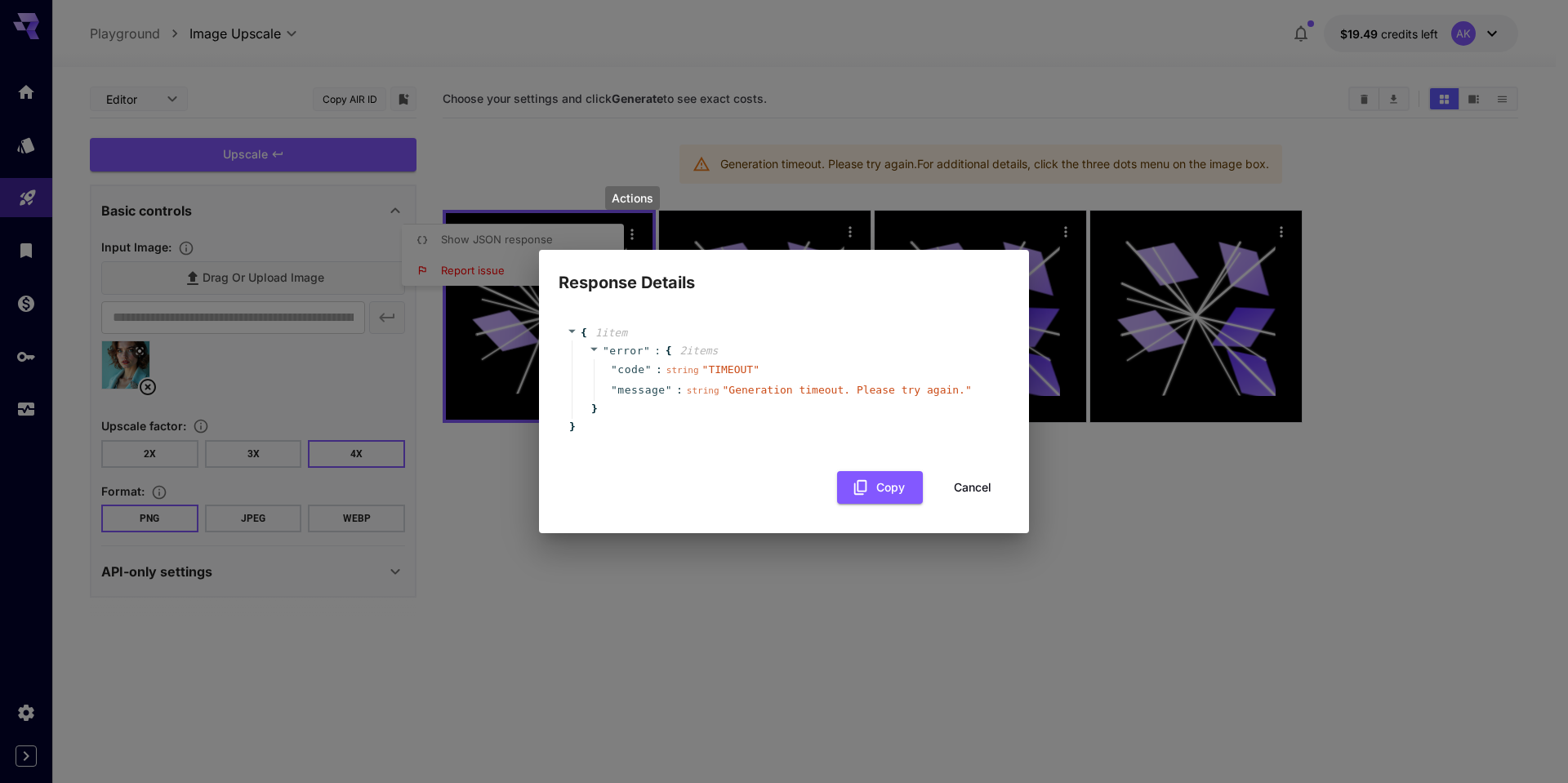
click at [979, 487] on button "Cancel" at bounding box center [972, 488] width 73 height 34
